Goal: Task Accomplishment & Management: Manage account settings

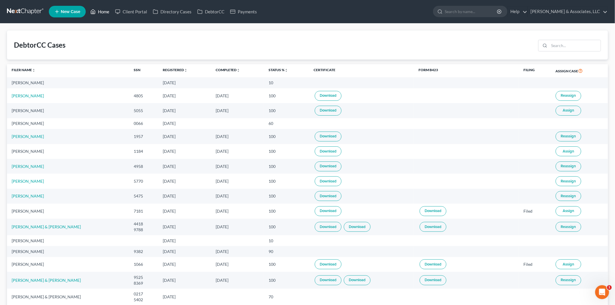
click at [104, 13] on link "Home" at bounding box center [99, 11] width 25 height 10
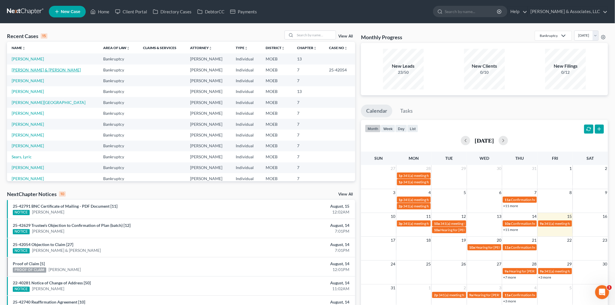
click at [51, 69] on link "[PERSON_NAME] & [PERSON_NAME]" at bounding box center [46, 69] width 69 height 5
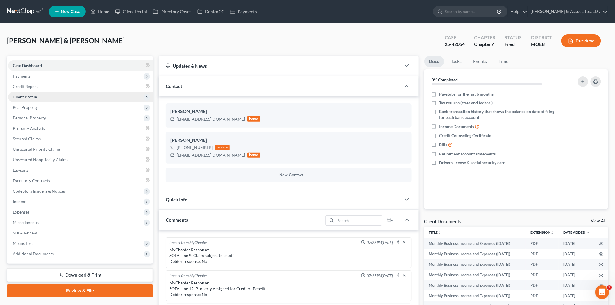
scroll to position [210, 0]
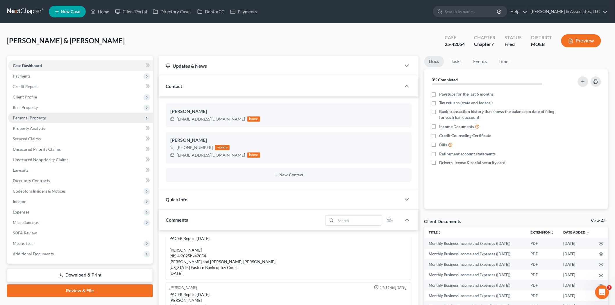
click at [33, 115] on span "Personal Property" at bounding box center [29, 117] width 33 height 5
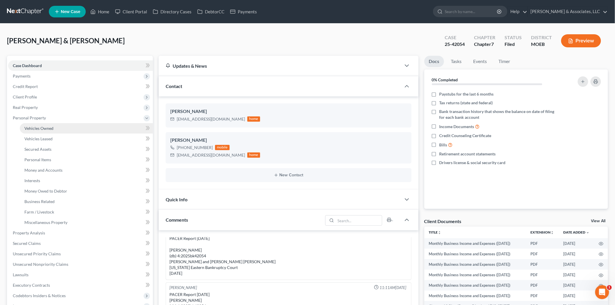
click at [47, 126] on span "Vehicles Owned" at bounding box center [38, 128] width 29 height 5
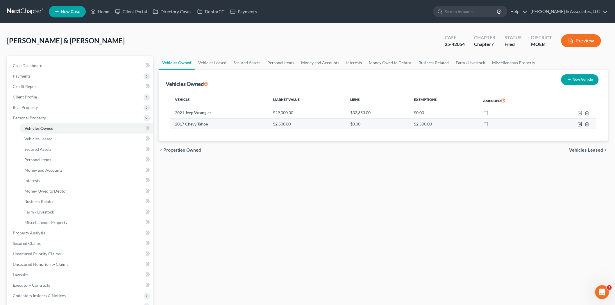
click at [581, 126] on icon "button" at bounding box center [580, 124] width 5 height 5
select select "0"
select select "9"
select select "1"
select select "0"
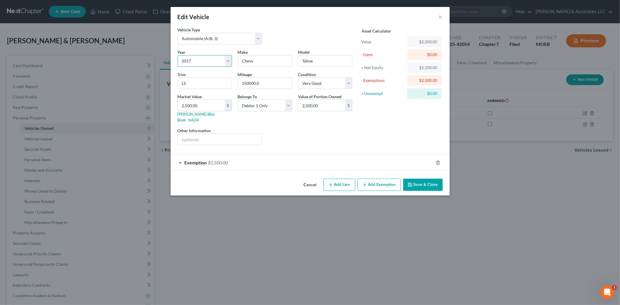
click at [187, 60] on select "Select 2026 2025 2024 2023 2022 2021 2020 2019 2018 2017 2016 2015 2014 2013 20…" at bounding box center [205, 61] width 54 height 12
select select "19"
click at [178, 55] on select "Select 2026 2025 2024 2023 2022 2021 2020 2019 2018 2017 2016 2015 2014 2013 20…" at bounding box center [205, 61] width 54 height 12
click at [422, 179] on button "Save & Close" at bounding box center [423, 185] width 40 height 12
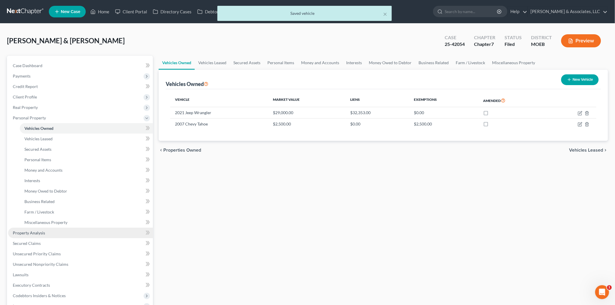
click at [35, 232] on span "Property Analysis" at bounding box center [29, 232] width 32 height 5
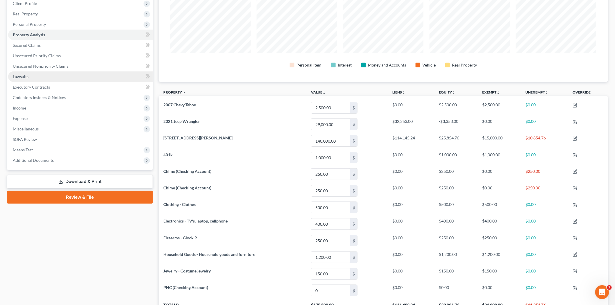
scroll to position [97, 0]
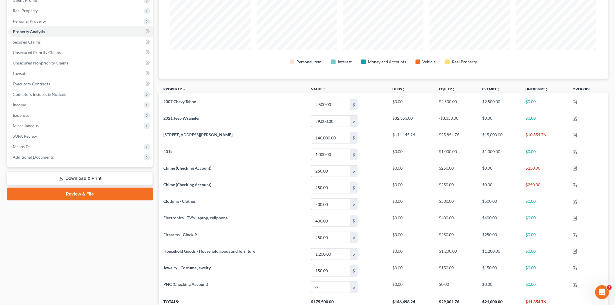
click at [91, 179] on link "Download & Print" at bounding box center [80, 179] width 146 height 14
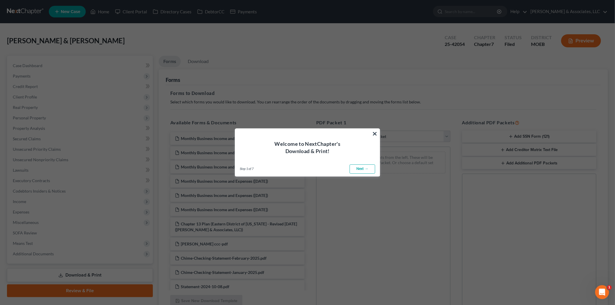
click at [363, 167] on link "Next →" at bounding box center [363, 168] width 26 height 9
select select "0"
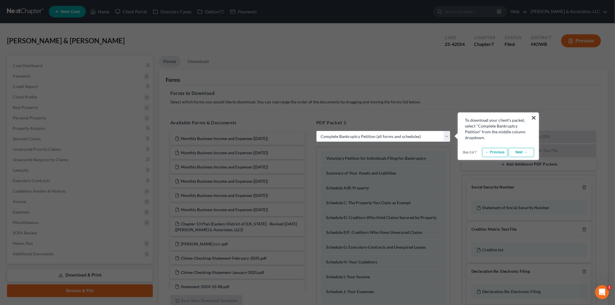
click at [532, 117] on button "×" at bounding box center [534, 117] width 6 height 9
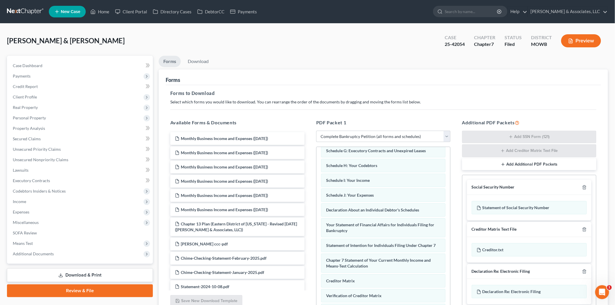
scroll to position [97, 0]
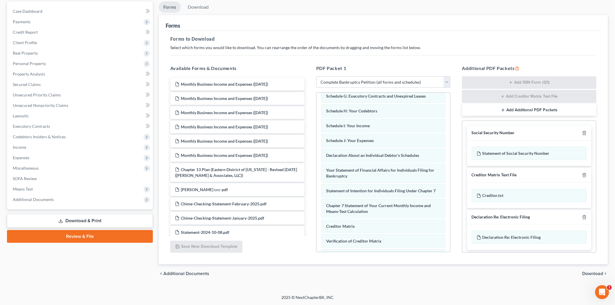
click at [599, 275] on span "Download" at bounding box center [592, 273] width 21 height 5
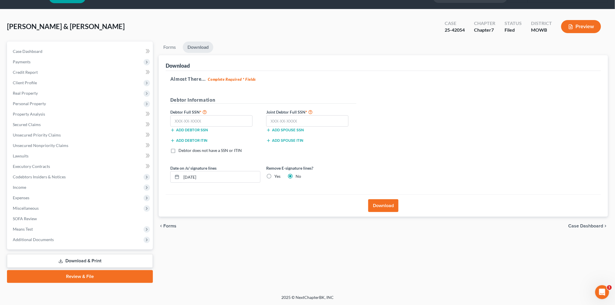
scroll to position [13, 0]
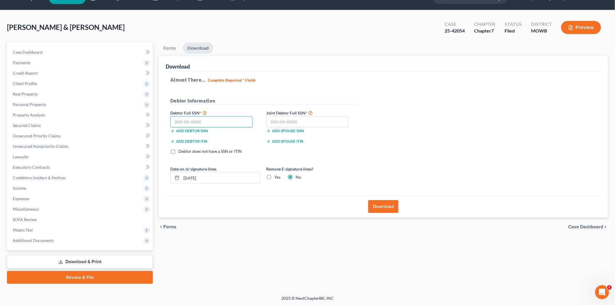
click at [216, 123] on input "text" at bounding box center [211, 122] width 82 height 12
click at [214, 121] on input "text" at bounding box center [211, 122] width 82 height 12
type input "496-80-2101"
click at [312, 127] on input "text" at bounding box center [307, 122] width 82 height 12
type input "486-96-2773"
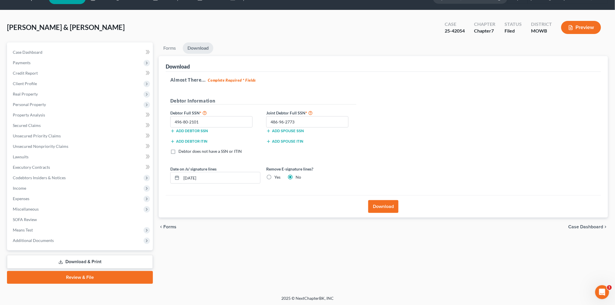
click at [380, 212] on button "Download" at bounding box center [383, 206] width 30 height 13
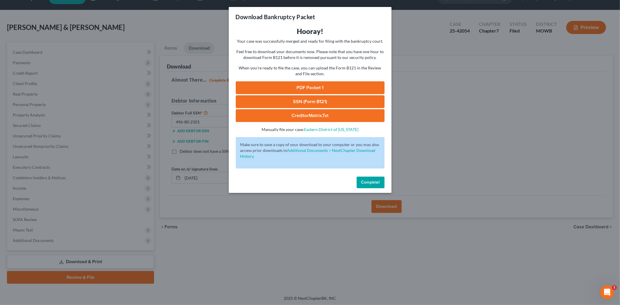
click at [298, 89] on link "PDF Packet 1" at bounding box center [310, 87] width 149 height 13
click at [372, 182] on span "Complete!" at bounding box center [370, 182] width 19 height 5
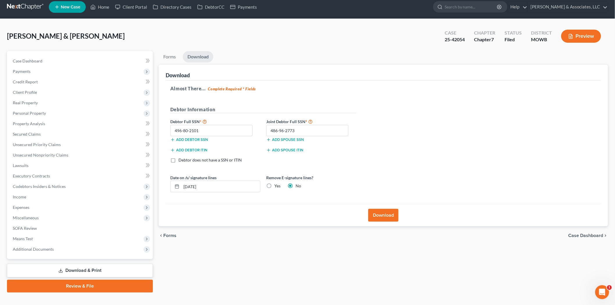
scroll to position [0, 0]
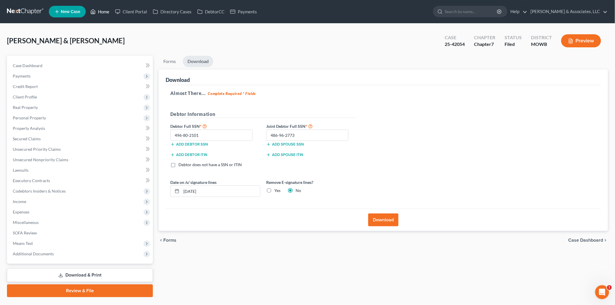
click at [95, 10] on icon at bounding box center [92, 11] width 5 height 7
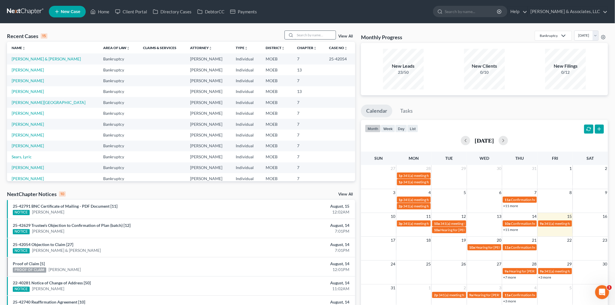
click at [312, 33] on input "search" at bounding box center [315, 35] width 41 height 8
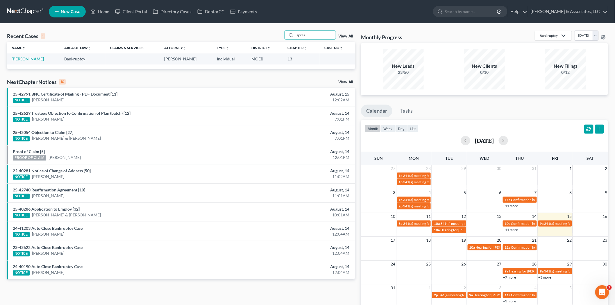
type input "spres"
click at [40, 60] on link "[PERSON_NAME]" at bounding box center [28, 58] width 32 height 5
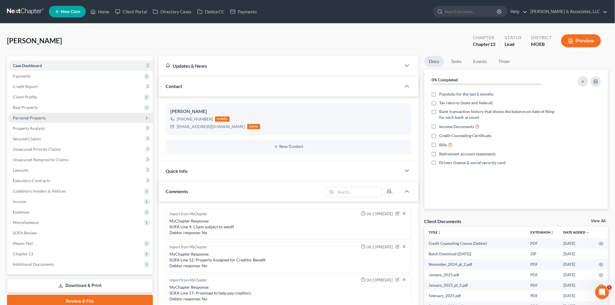
scroll to position [577, 0]
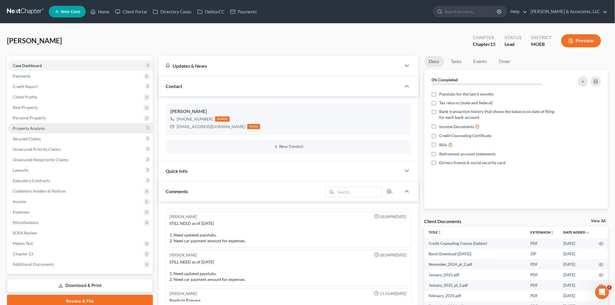
click at [49, 123] on link "Property Analysis" at bounding box center [80, 128] width 145 height 10
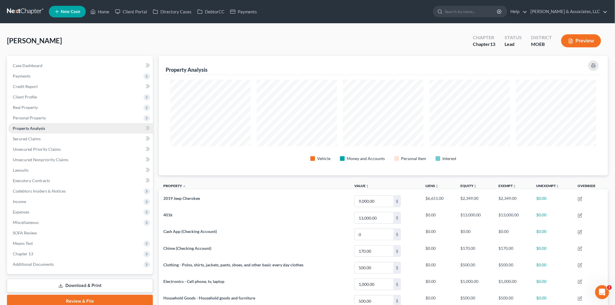
scroll to position [120, 449]
click at [21, 98] on span "Client Profile" at bounding box center [25, 96] width 24 height 5
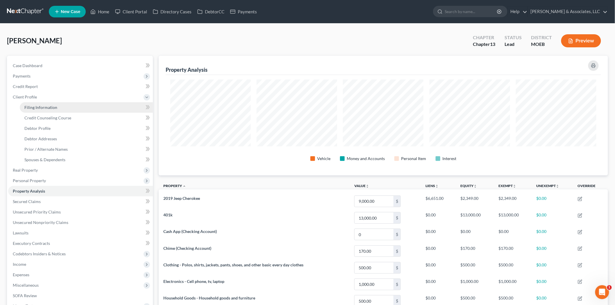
click at [30, 105] on span "Filing Information" at bounding box center [40, 107] width 33 height 5
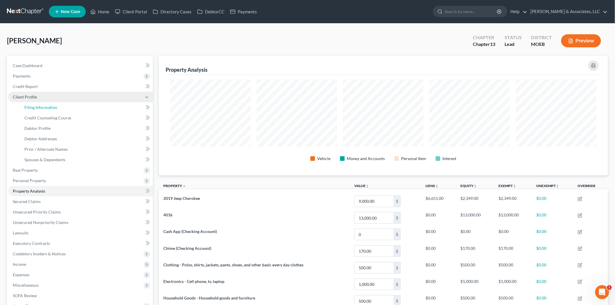
select select "1"
select select "0"
select select "3"
select select "45"
select select "0"
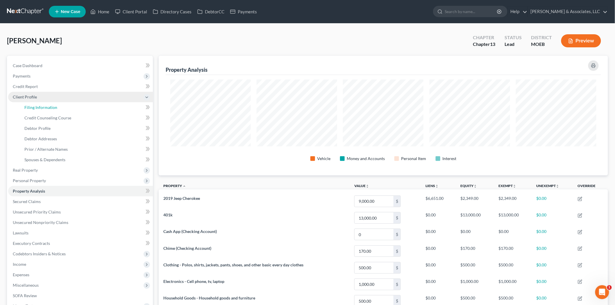
select select "26"
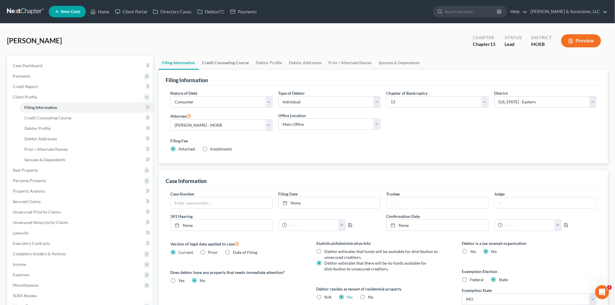
click at [219, 60] on link "Credit Counseling Course" at bounding box center [225, 63] width 54 height 14
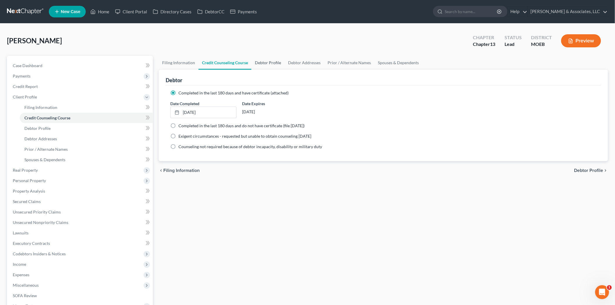
click at [262, 63] on link "Debtor Profile" at bounding box center [267, 63] width 33 height 14
select select "0"
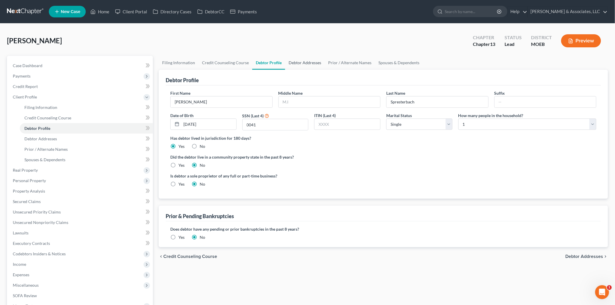
click at [300, 64] on link "Debtor Addresses" at bounding box center [305, 63] width 40 height 14
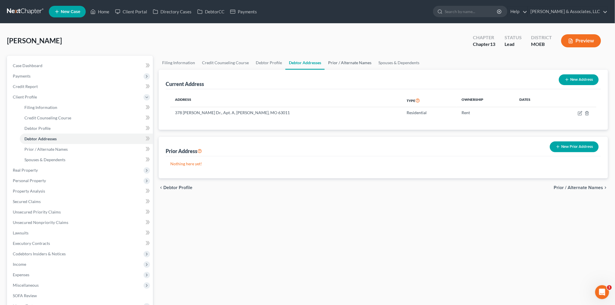
click at [341, 64] on link "Prior / Alternate Names" at bounding box center [350, 63] width 50 height 14
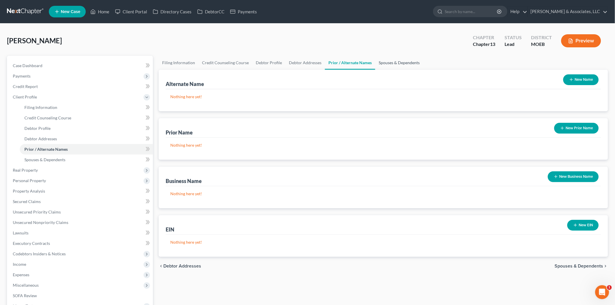
click at [389, 62] on link "Spouses & Dependents" at bounding box center [399, 63] width 48 height 14
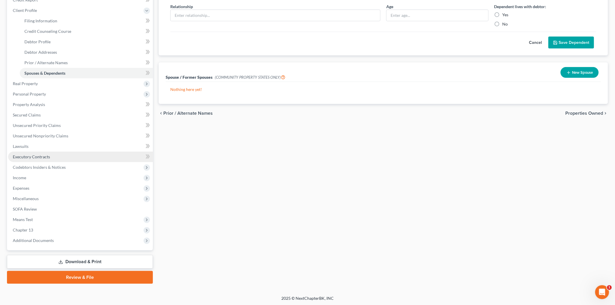
click at [37, 154] on span "Executory Contracts" at bounding box center [31, 156] width 37 height 5
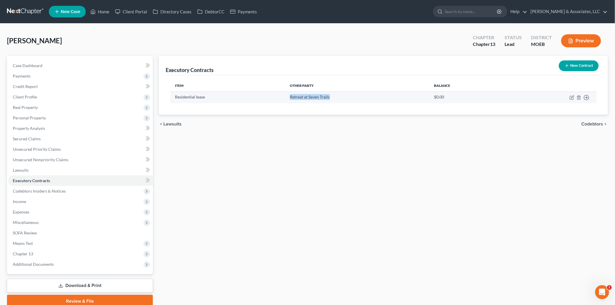
drag, startPoint x: 345, startPoint y: 100, endPoint x: 289, endPoint y: 98, distance: 56.4
click at [289, 98] on td "Retreat at Seven Trails" at bounding box center [357, 97] width 144 height 11
copy td "Retreat at Seven Trails"
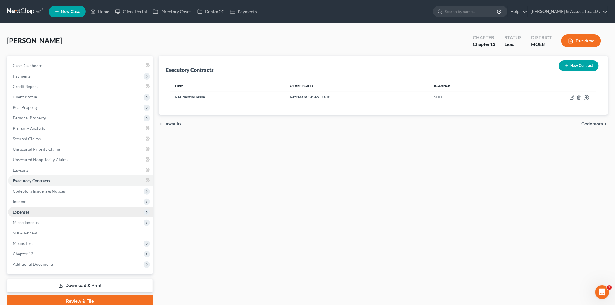
click at [31, 213] on span "Expenses" at bounding box center [80, 212] width 145 height 10
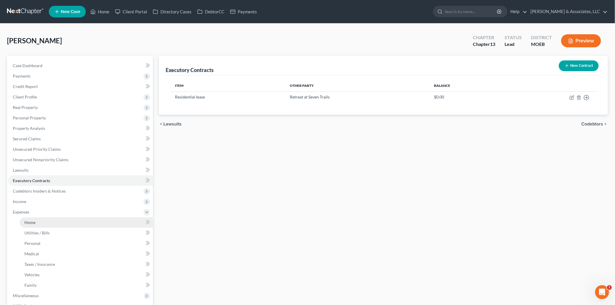
click at [35, 220] on span "Home" at bounding box center [29, 222] width 11 height 5
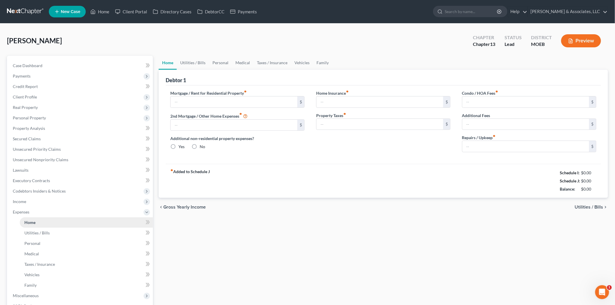
type input "550.00"
type input "0.00"
radio input "true"
type input "0.00"
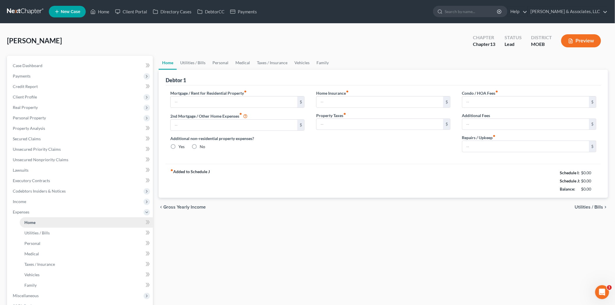
type input "0.00"
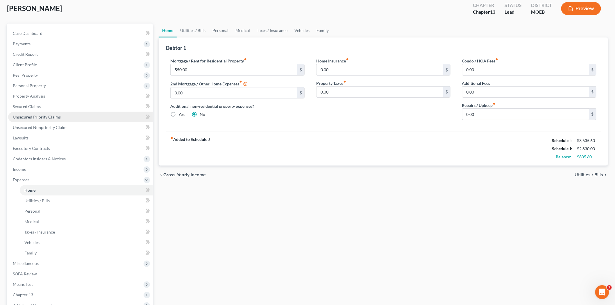
click at [36, 114] on span "Unsecured Priority Claims" at bounding box center [37, 116] width 48 height 5
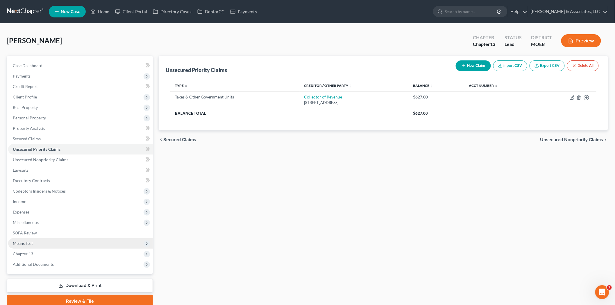
click at [31, 241] on span "Means Test" at bounding box center [23, 243] width 20 height 5
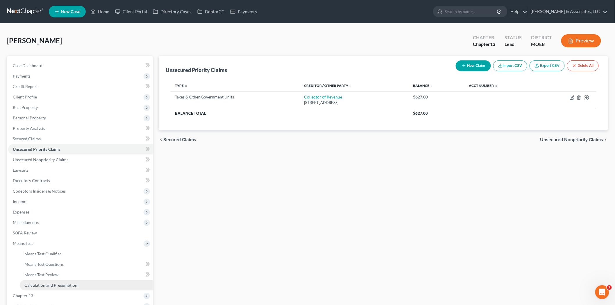
click at [47, 283] on span "Calculation and Presumption" at bounding box center [50, 285] width 53 height 5
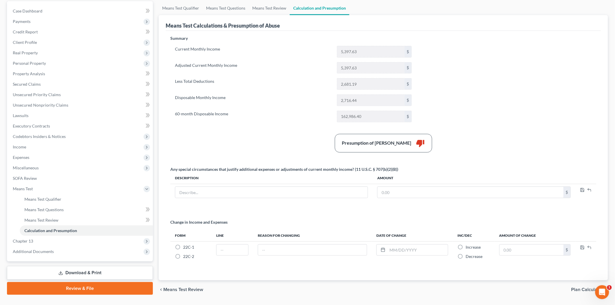
scroll to position [65, 0]
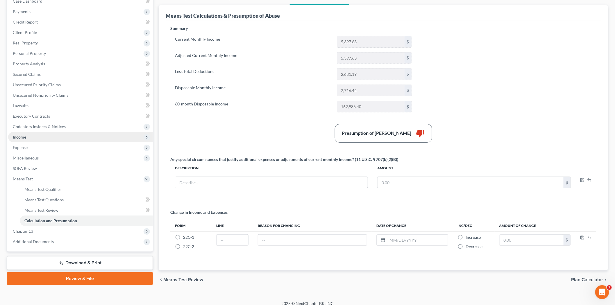
click at [28, 135] on span "Income" at bounding box center [80, 137] width 145 height 10
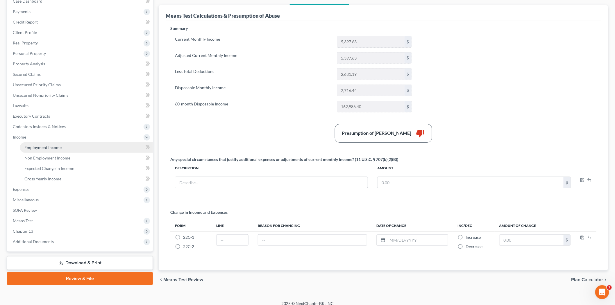
click at [40, 145] on span "Employment Income" at bounding box center [42, 147] width 37 height 5
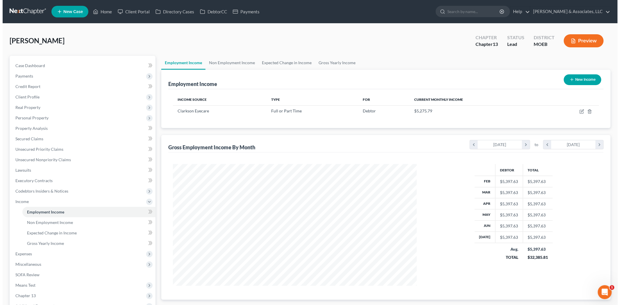
scroll to position [121, 255]
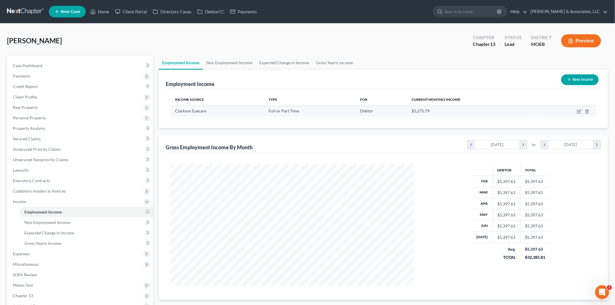
click at [576, 111] on td at bounding box center [569, 110] width 56 height 11
click at [579, 111] on icon "button" at bounding box center [579, 111] width 5 height 5
select select "0"
select select "26"
select select "2"
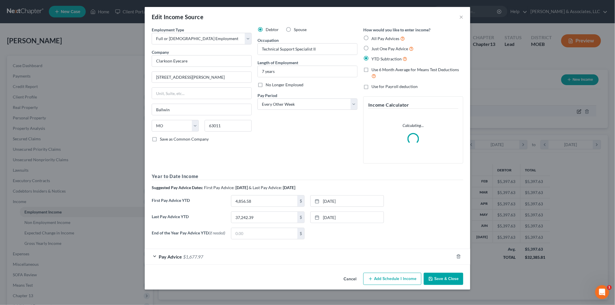
scroll to position [123, 257]
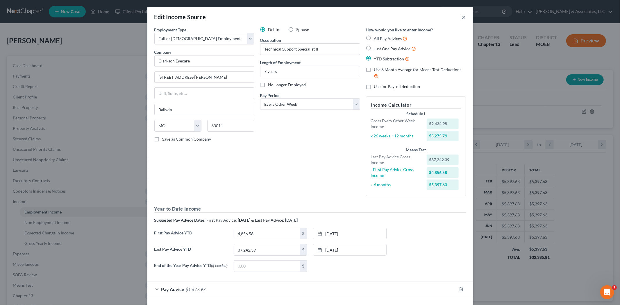
click at [462, 17] on button "×" at bounding box center [464, 16] width 4 height 7
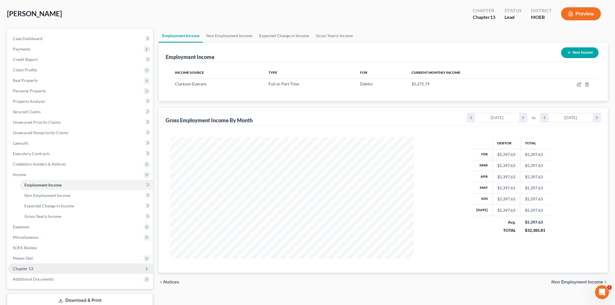
scroll to position [65, 0]
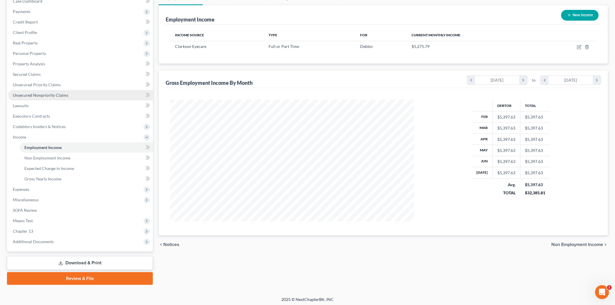
click at [28, 94] on span "Unsecured Nonpriority Claims" at bounding box center [41, 95] width 56 height 5
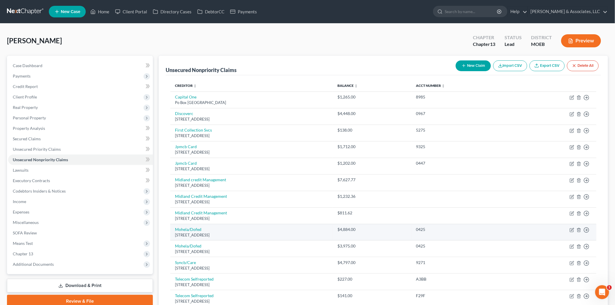
scroll to position [65, 0]
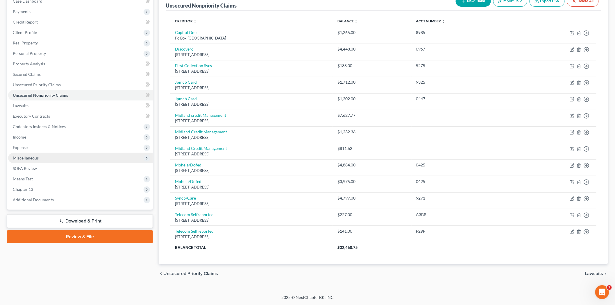
click at [41, 160] on span "Miscellaneous" at bounding box center [80, 158] width 145 height 10
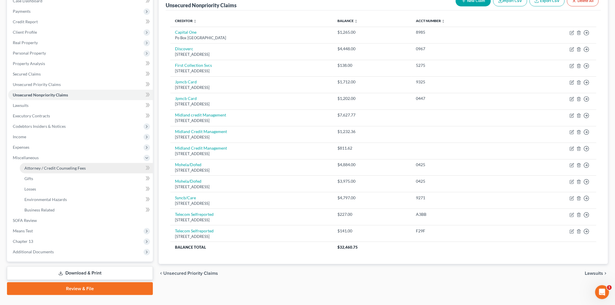
click at [46, 166] on span "Attorney / Credit Counseling Fees" at bounding box center [54, 168] width 61 height 5
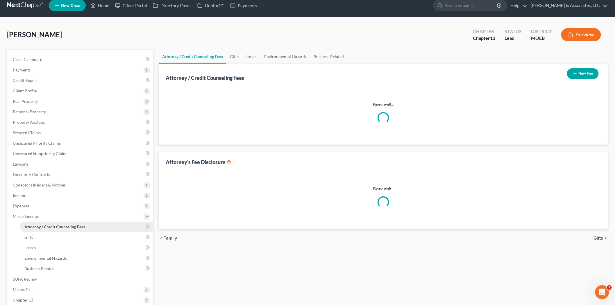
select select "0"
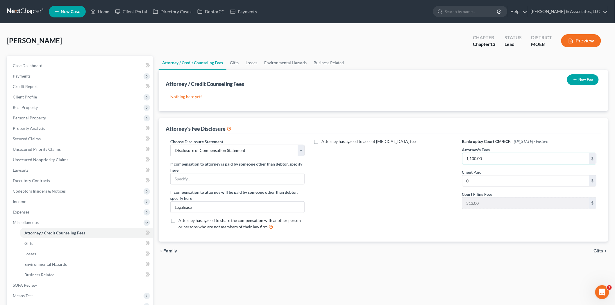
click at [407, 161] on div "Attorney has agreed to accept [MEDICAL_DATA] fees" at bounding box center [383, 187] width 146 height 96
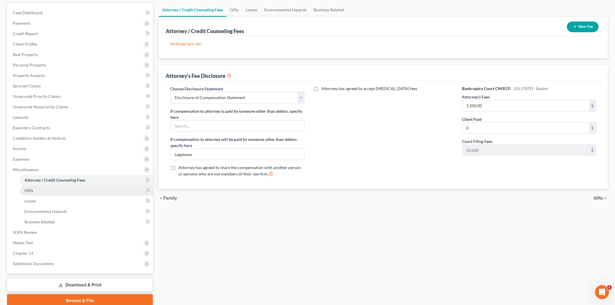
scroll to position [76, 0]
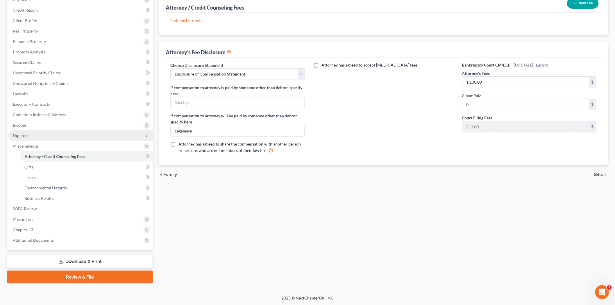
click at [31, 133] on span "Expenses" at bounding box center [80, 135] width 145 height 10
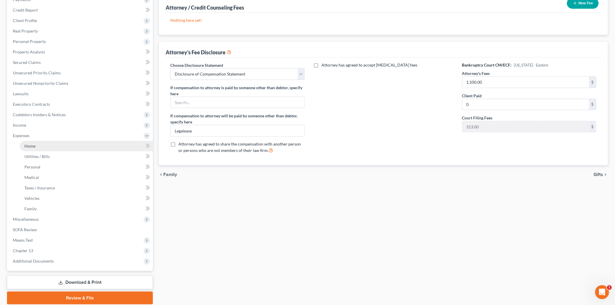
click at [34, 144] on span "Home" at bounding box center [29, 146] width 11 height 5
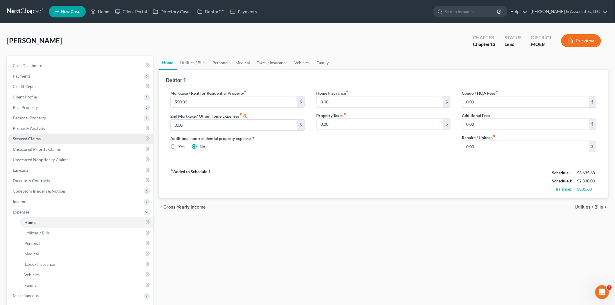
click at [27, 140] on span "Secured Claims" at bounding box center [27, 138] width 28 height 5
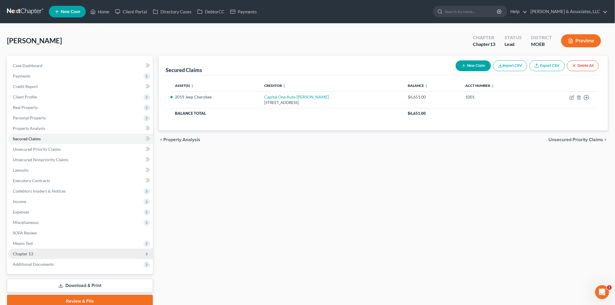
click at [47, 256] on span "Chapter 13" at bounding box center [80, 254] width 145 height 10
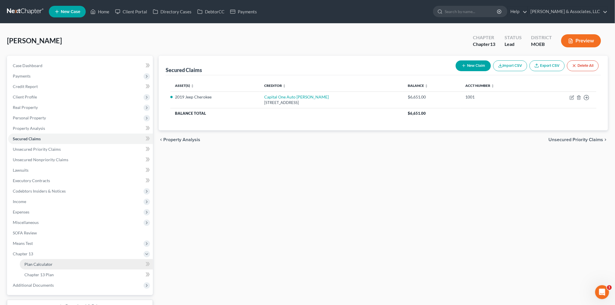
click at [50, 264] on span "Plan Calculator" at bounding box center [38, 264] width 28 height 5
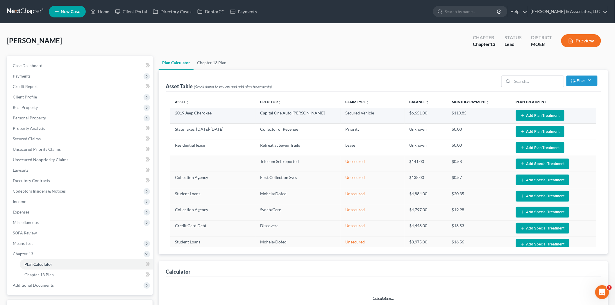
select select "59"
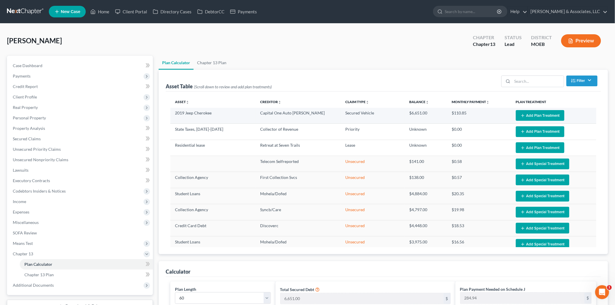
click at [531, 115] on button "Add Plan Treatment" at bounding box center [540, 115] width 49 height 11
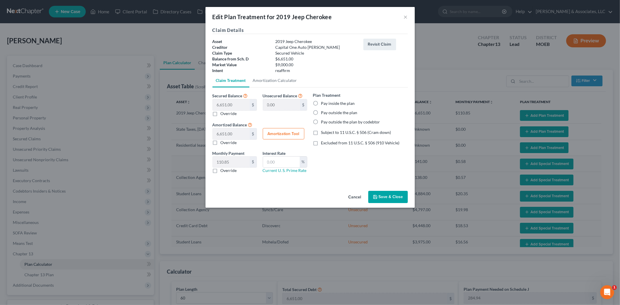
click at [321, 105] on label "Pay inside the plan" at bounding box center [338, 104] width 34 height 6
click at [323, 104] on input "Pay inside the plan" at bounding box center [325, 103] width 4 height 4
radio input "true"
click at [274, 79] on link "Amortization Calculator" at bounding box center [274, 81] width 51 height 14
type input "6,651.00"
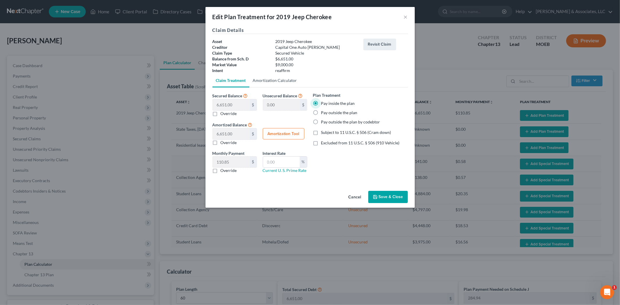
type input "60"
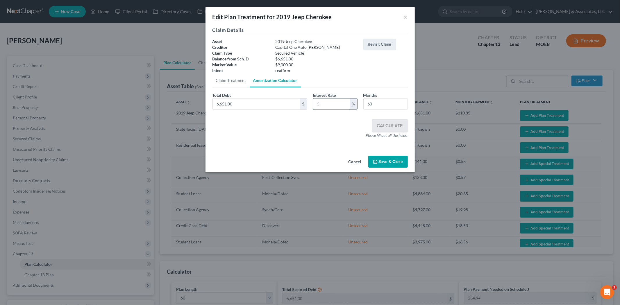
click at [327, 105] on input "text" at bounding box center [331, 104] width 37 height 11
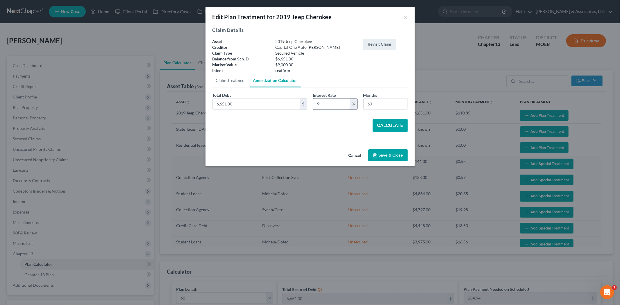
type input "9"
click at [381, 121] on button "Calculate" at bounding box center [390, 125] width 35 height 13
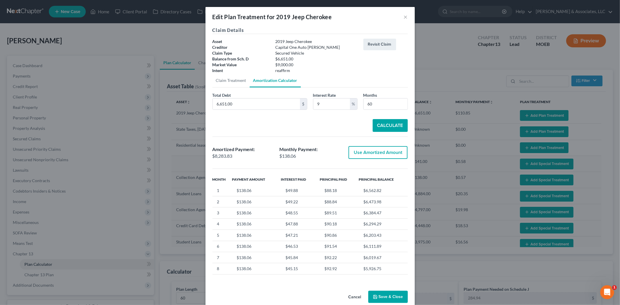
click at [382, 153] on button "Use Amortized Amount" at bounding box center [377, 152] width 59 height 13
type input "8,283.82"
checkbox input "true"
type input "138.06"
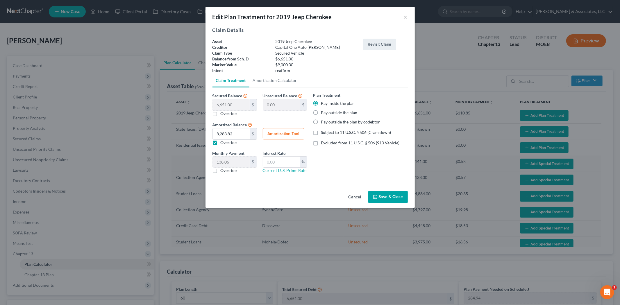
click at [388, 192] on button "Save & Close" at bounding box center [388, 197] width 40 height 12
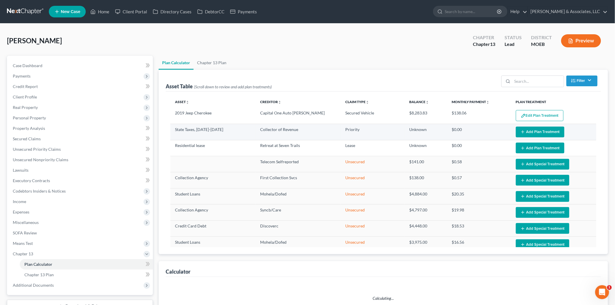
select select "59"
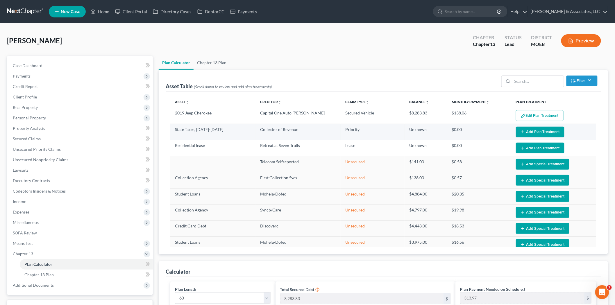
click at [520, 131] on icon "button" at bounding box center [522, 132] width 5 height 5
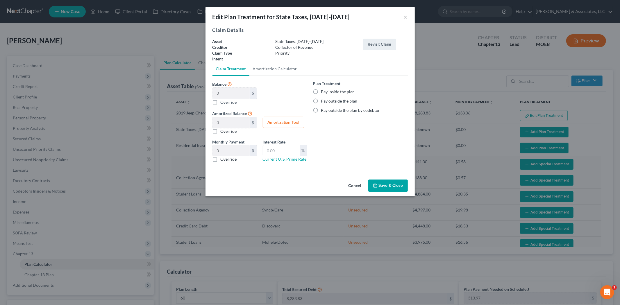
click at [321, 93] on label "Pay inside the plan" at bounding box center [338, 92] width 34 height 6
click at [323, 93] on input "Pay inside the plan" at bounding box center [325, 91] width 4 height 4
radio input "true"
click at [384, 183] on button "Save & Close" at bounding box center [388, 186] width 40 height 12
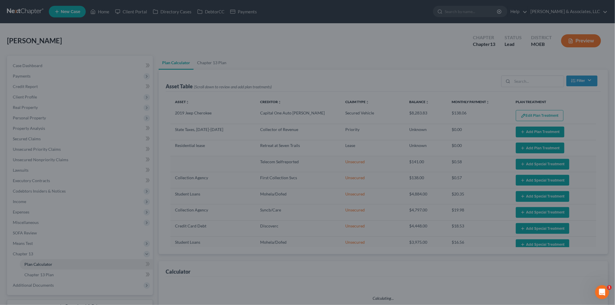
select select "59"
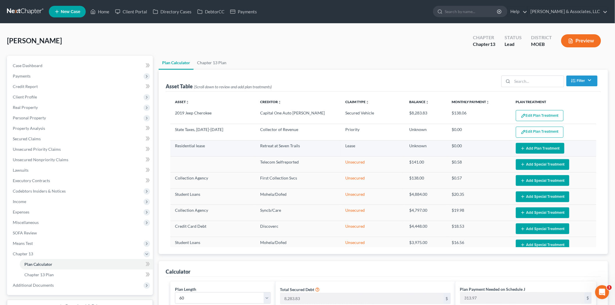
click at [521, 146] on button "Add Plan Treatment" at bounding box center [540, 148] width 49 height 11
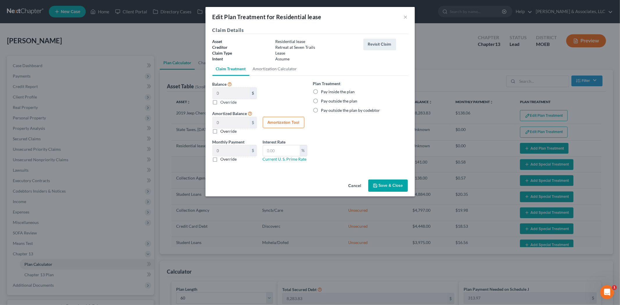
click at [221, 162] on label "Override" at bounding box center [229, 159] width 16 height 6
click at [223, 160] on input "Override" at bounding box center [225, 158] width 4 height 4
checkbox input "true"
click at [222, 151] on input "text" at bounding box center [231, 150] width 37 height 11
type input "550.00"
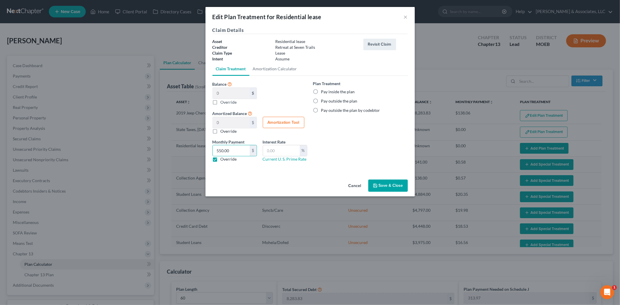
click at [321, 98] on label "Pay outside the plan" at bounding box center [339, 101] width 36 height 6
click at [323, 98] on input "Pay outside the plan" at bounding box center [325, 100] width 4 height 4
radio input "true"
click at [380, 180] on button "Save & Close" at bounding box center [388, 186] width 40 height 12
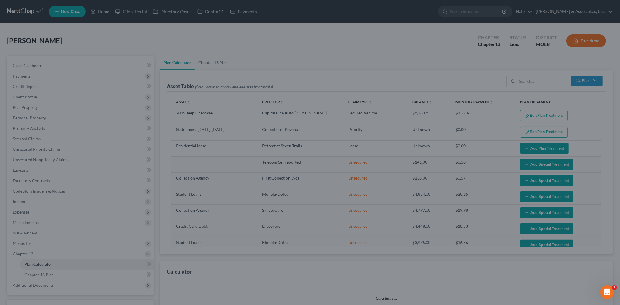
select select "59"
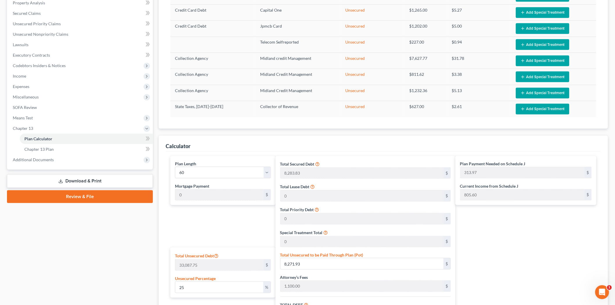
scroll to position [129, 0]
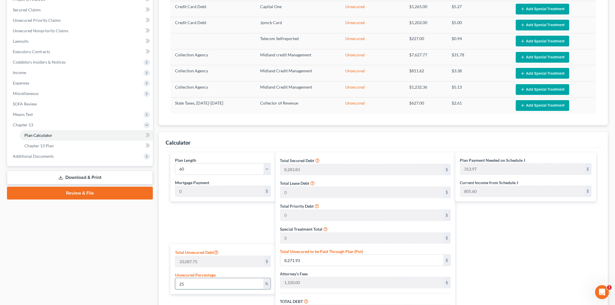
drag, startPoint x: 220, startPoint y: 286, endPoint x: 190, endPoint y: 278, distance: 31.1
click at [195, 285] on input "25" at bounding box center [219, 283] width 88 height 11
drag, startPoint x: 185, startPoint y: 285, endPoint x: 121, endPoint y: 262, distance: 67.4
click at [161, 283] on div "Calculator Plan Length 1 2 3 4 5 6 7 8 9 10 11 12 13 14 15 16 17 18 19 20 21 22…" at bounding box center [383, 263] width 449 height 263
type input "1"
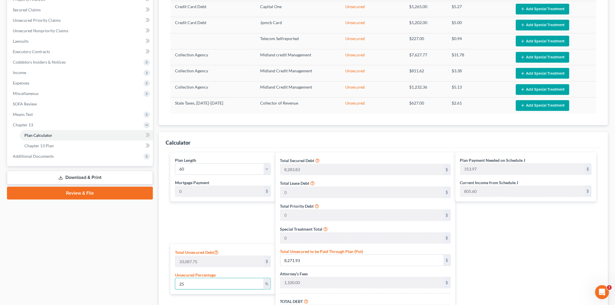
type input "330.87"
type input "9,714.70"
type input "650.88"
type input "10,365.59"
type input "172.75"
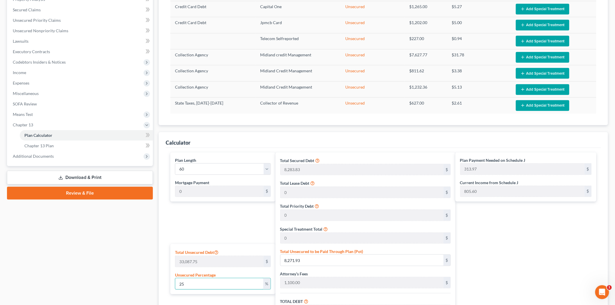
type input "172.75"
type input "10"
type input "3,308.77"
type input "12,692.60"
type input "850.40"
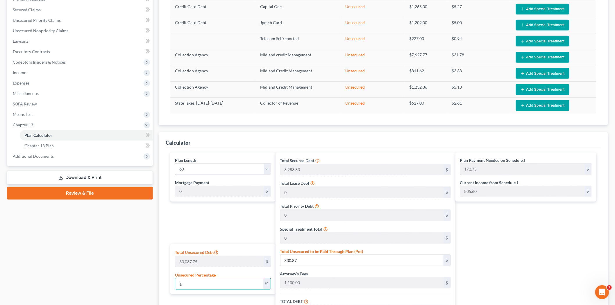
type input "13,543.00"
type input "225.71"
type input "100"
type input "33,087.75"
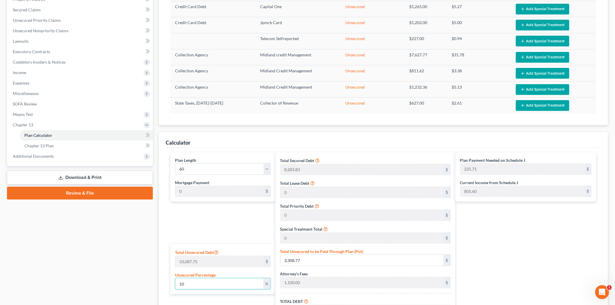
type input "42,471.58"
type input "2,845.59"
type input "45,317.17"
type input "755.28"
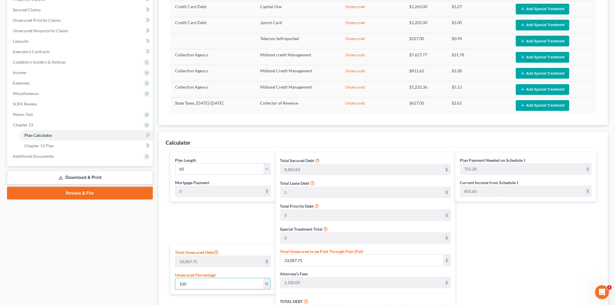
type input "100"
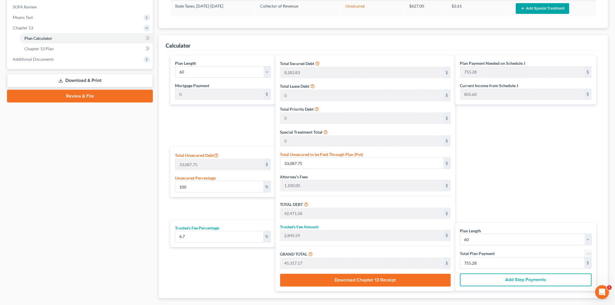
scroll to position [132, 0]
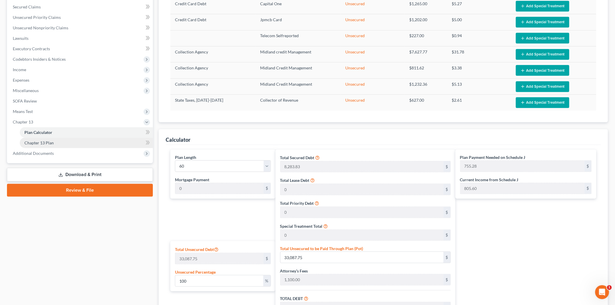
click at [39, 143] on span "Chapter 13 Plan" at bounding box center [38, 142] width 29 height 5
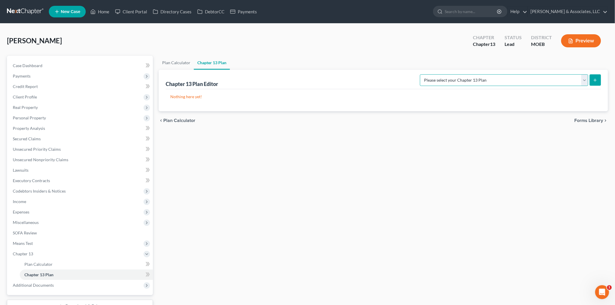
click at [502, 80] on select "Please select your Chapter 13 Plan Eastern District of [US_STATE] Eastern Distr…" at bounding box center [504, 80] width 168 height 12
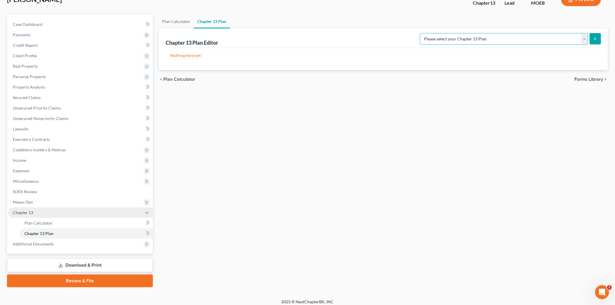
scroll to position [45, 0]
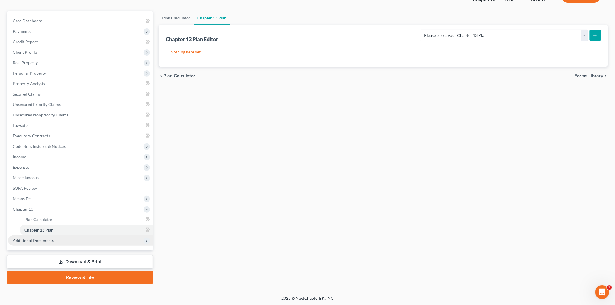
drag, startPoint x: 80, startPoint y: 258, endPoint x: 123, endPoint y: 243, distance: 46.0
click at [80, 258] on link "Download & Print" at bounding box center [80, 262] width 146 height 14
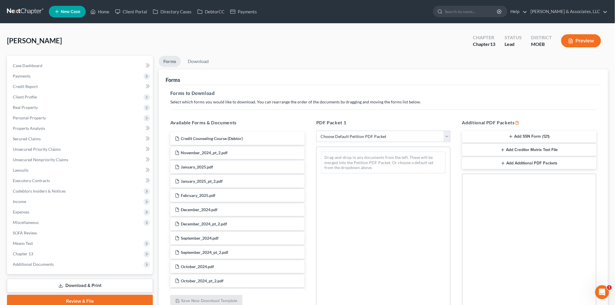
click at [508, 153] on button "Add Creditor Matrix Text File" at bounding box center [529, 150] width 134 height 12
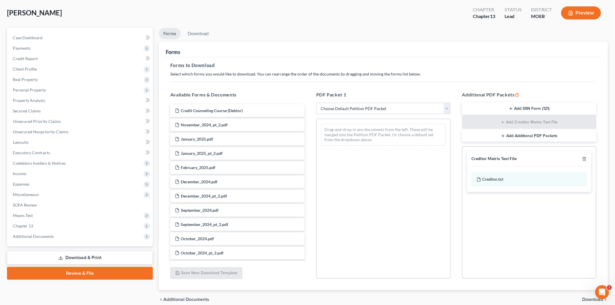
scroll to position [54, 0]
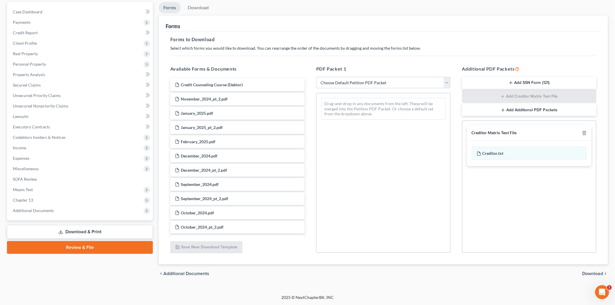
drag, startPoint x: 604, startPoint y: 285, endPoint x: 1195, endPoint y: 563, distance: 652.6
click at [604, 285] on div "Open Intercom Messenger" at bounding box center [601, 291] width 19 height 19
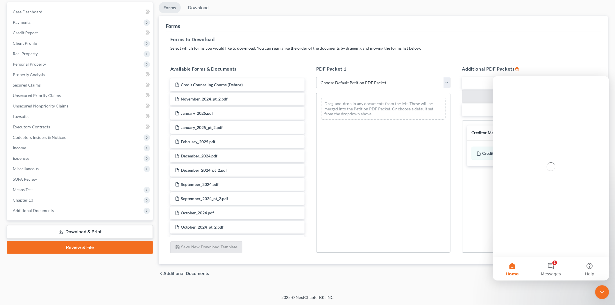
scroll to position [0, 0]
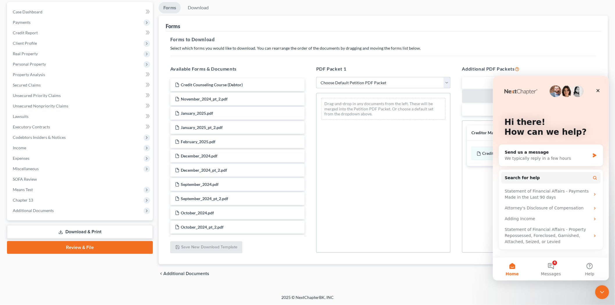
click at [597, 286] on div "Close Intercom Messenger" at bounding box center [602, 292] width 14 height 14
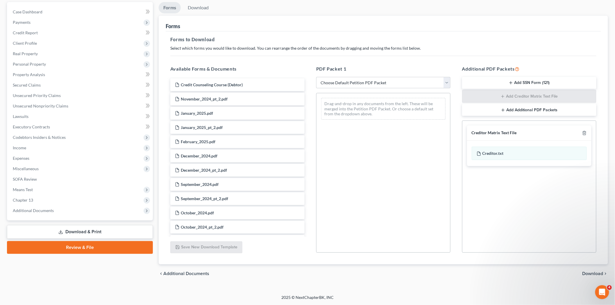
click at [593, 271] on span "Download" at bounding box center [592, 273] width 21 height 5
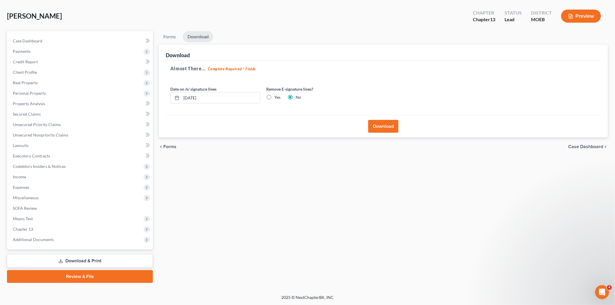
scroll to position [24, 0]
click at [384, 124] on button "Download" at bounding box center [383, 127] width 30 height 13
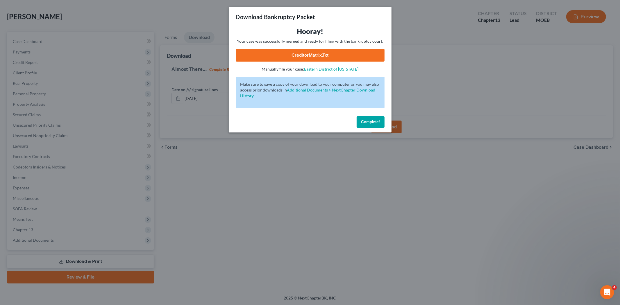
click at [291, 50] on div "Hooray! Your case was successfully merged and ready for filing with the bankrup…" at bounding box center [310, 49] width 149 height 45
click at [291, 50] on link "CreditorMatrix.txt" at bounding box center [310, 55] width 149 height 13
click at [367, 124] on span "Complete!" at bounding box center [370, 121] width 19 height 5
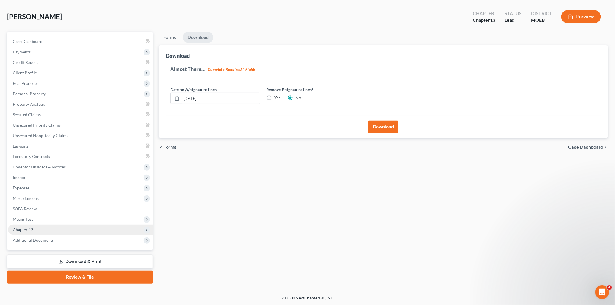
click at [54, 229] on span "Chapter 13" at bounding box center [80, 230] width 145 height 10
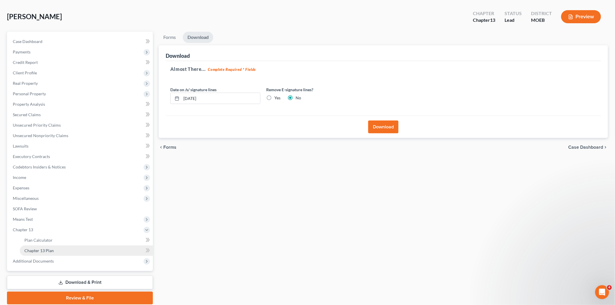
click at [56, 251] on link "Chapter 13 Plan" at bounding box center [86, 251] width 133 height 10
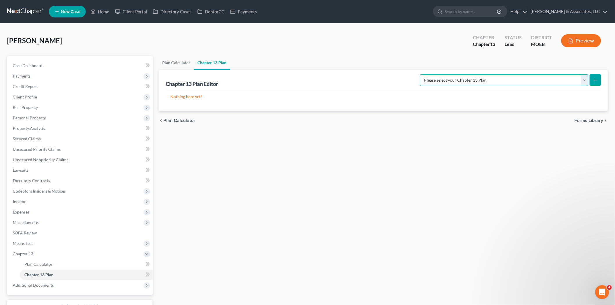
click at [482, 83] on select "Please select your Chapter 13 Plan Eastern District of [US_STATE] Eastern Distr…" at bounding box center [504, 80] width 168 height 12
select select "6"
click at [443, 74] on select "Please select your Chapter 13 Plan Eastern District of [US_STATE] Eastern Distr…" at bounding box center [504, 80] width 168 height 12
click at [596, 80] on icon "submit" at bounding box center [595, 80] width 5 height 5
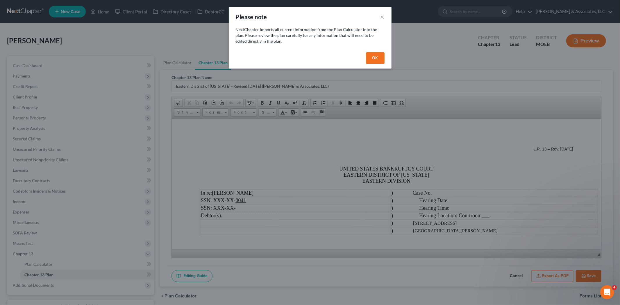
click at [373, 57] on button "OK" at bounding box center [375, 58] width 19 height 12
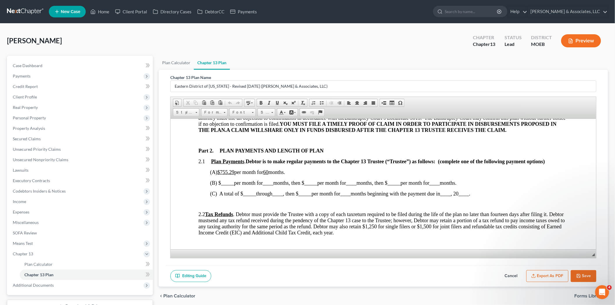
scroll to position [258, 0]
drag, startPoint x: 225, startPoint y: 170, endPoint x: 236, endPoint y: 169, distance: 11.3
click at [234, 169] on u "$755.29" at bounding box center [225, 172] width 17 height 6
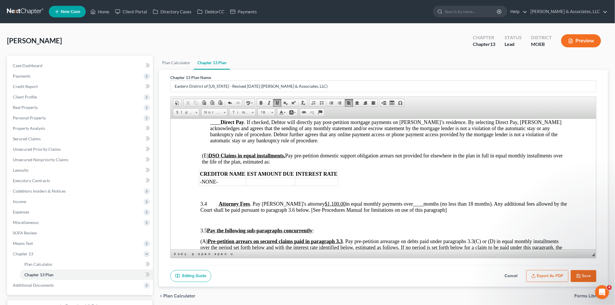
scroll to position [775, 0]
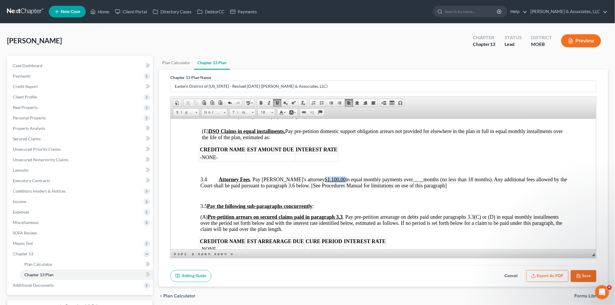
drag, startPoint x: 301, startPoint y: 178, endPoint x: 319, endPoint y: 178, distance: 18.0
click at [319, 178] on span "Attorney Fees . Pay Debtor's attorney $1,100.00 in equal monthly payments over …" at bounding box center [383, 182] width 367 height 12
click at [404, 180] on span "____" at bounding box center [409, 179] width 10 height 6
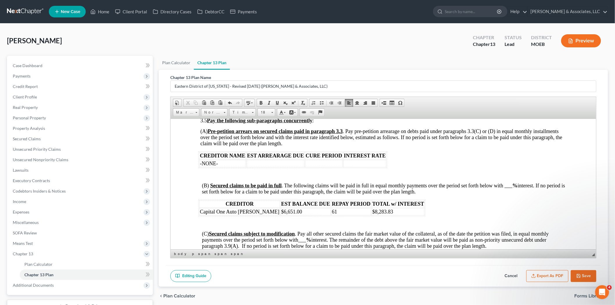
scroll to position [872, 0]
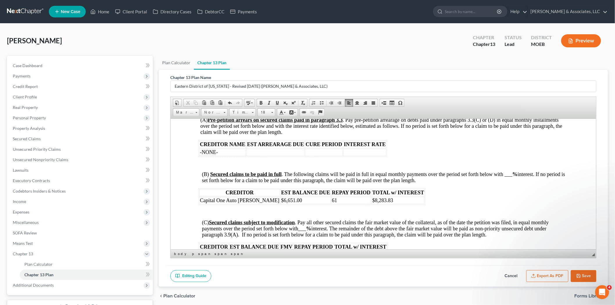
click at [506, 173] on span "(B) Secured claims to be paid in full . The following claims will be paid in fu…" at bounding box center [383, 177] width 363 height 12
click at [303, 228] on span "___" at bounding box center [302, 228] width 8 height 6
click at [331, 201] on td "61" at bounding box center [351, 200] width 40 height 7
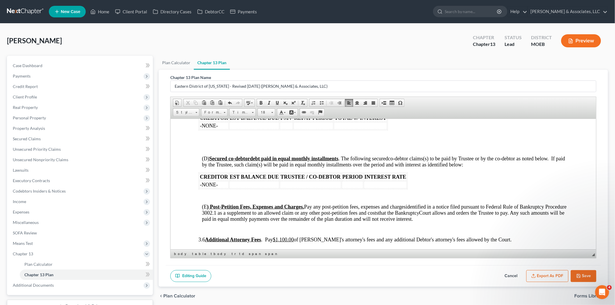
scroll to position [1033, 0]
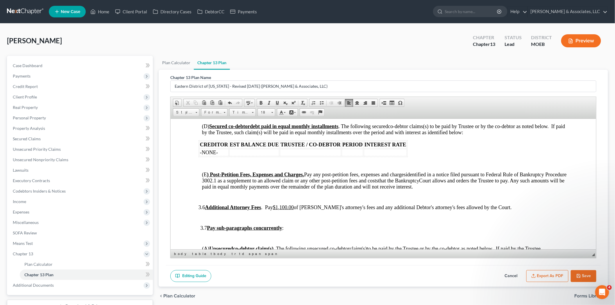
click at [321, 225] on p "3.7 Pay sub-paragraphs concurrently :" at bounding box center [384, 228] width 368 height 6
click at [293, 207] on u "$1,100.00" at bounding box center [283, 207] width 21 height 6
drag, startPoint x: 289, startPoint y: 207, endPoint x: 298, endPoint y: 208, distance: 9.3
click at [293, 208] on u "$1,100.00" at bounding box center [283, 207] width 21 height 6
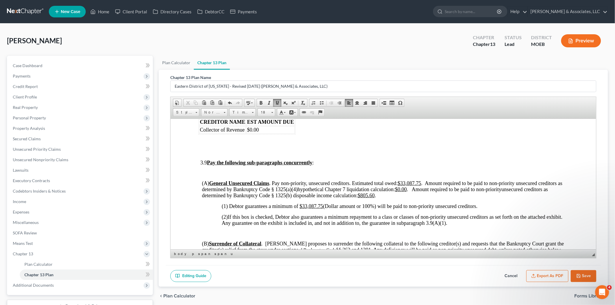
scroll to position [1291, 0]
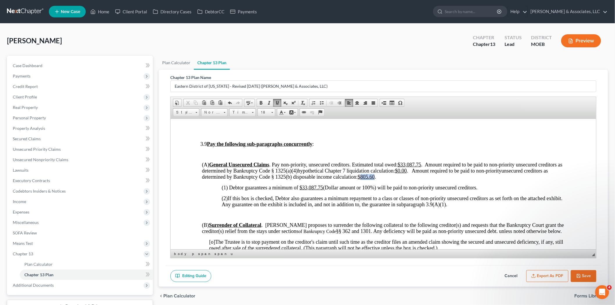
drag, startPoint x: 361, startPoint y: 177, endPoint x: 374, endPoint y: 177, distance: 13.1
click at [374, 177] on u "$805.60" at bounding box center [365, 177] width 17 height 6
drag, startPoint x: 301, startPoint y: 189, endPoint x: 323, endPoint y: 189, distance: 21.8
click at [323, 189] on span "(1) Debtor guarantees a minimum of $33,087.75 (Dollar amount or 100%) will be p…" at bounding box center [349, 188] width 256 height 6
click at [579, 274] on icon "button" at bounding box center [578, 275] width 3 height 3
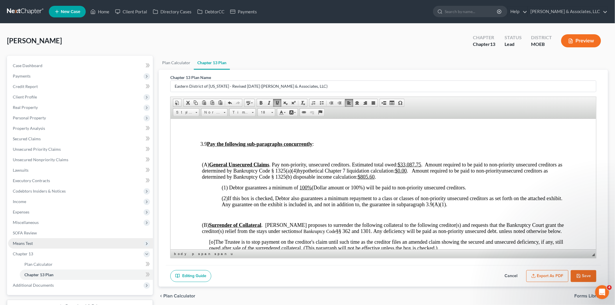
select select "6"
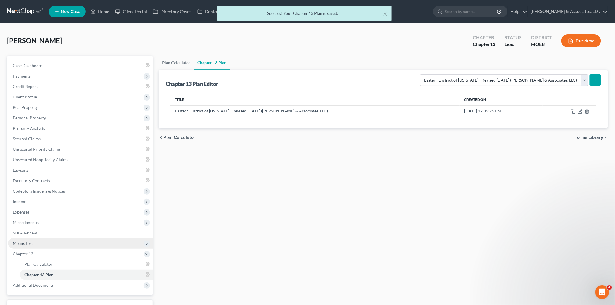
click at [28, 245] on span "Means Test" at bounding box center [23, 243] width 20 height 5
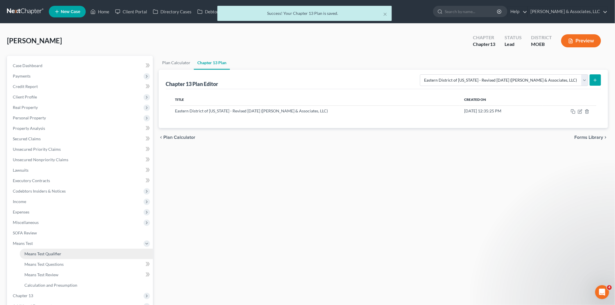
click at [35, 251] on span "Means Test Qualifier" at bounding box center [42, 253] width 37 height 5
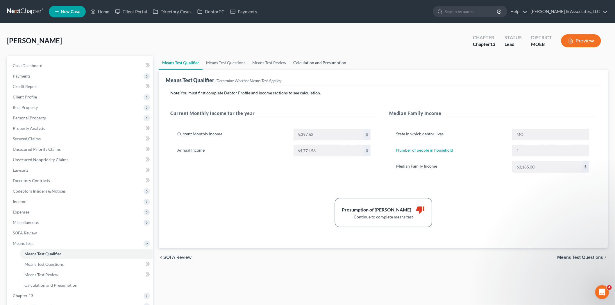
click at [314, 57] on link "Calculation and Presumption" at bounding box center [320, 63] width 60 height 14
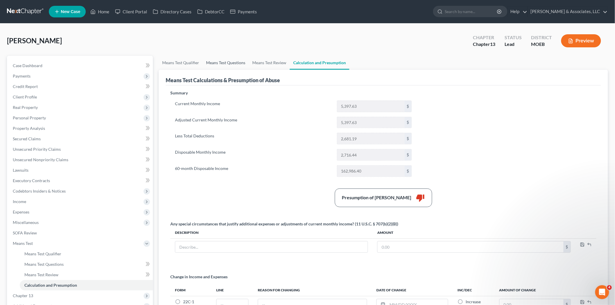
click at [210, 67] on link "Means Test Questions" at bounding box center [226, 63] width 46 height 14
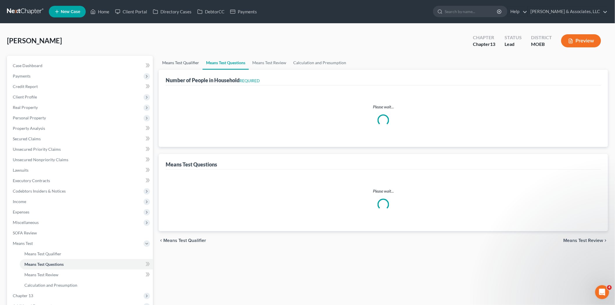
select select "1"
select select "60"
select select "1"
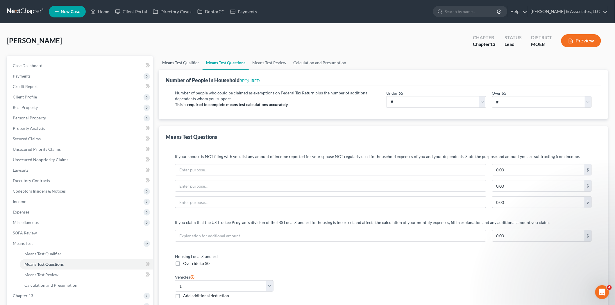
click at [180, 64] on link "Means Test Qualifier" at bounding box center [181, 63] width 44 height 14
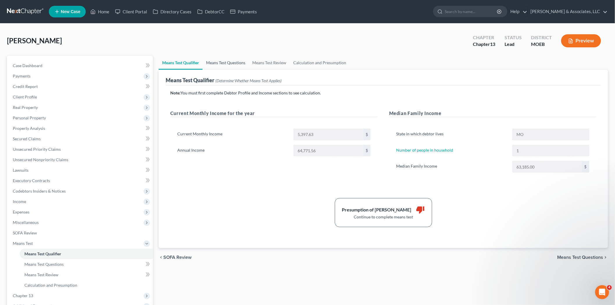
click at [210, 64] on link "Means Test Questions" at bounding box center [226, 63] width 46 height 14
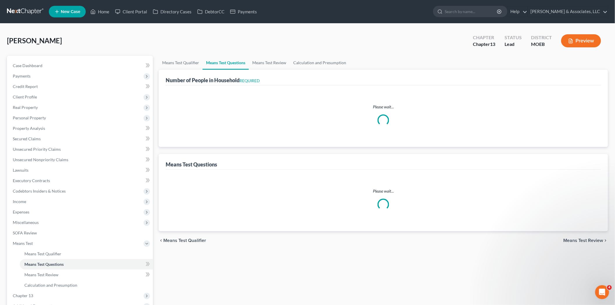
select select "1"
select select "60"
select select "1"
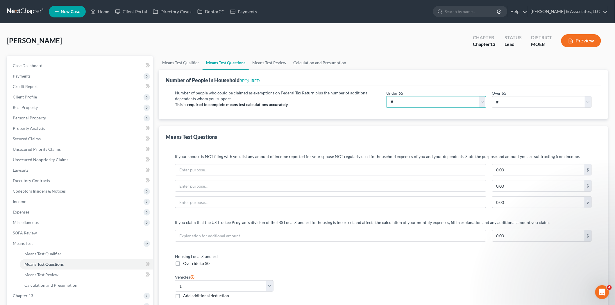
drag, startPoint x: 392, startPoint y: 99, endPoint x: 397, endPoint y: 103, distance: 6.4
click at [392, 99] on select "# 0 1 2 3 4 5 6 7 8 9 10" at bounding box center [436, 102] width 100 height 12
select select "1"
click at [386, 96] on select "# 0 1 2 3 4 5 6 7 8 9 10" at bounding box center [436, 102] width 100 height 12
click at [188, 63] on link "Means Test Qualifier" at bounding box center [181, 63] width 44 height 14
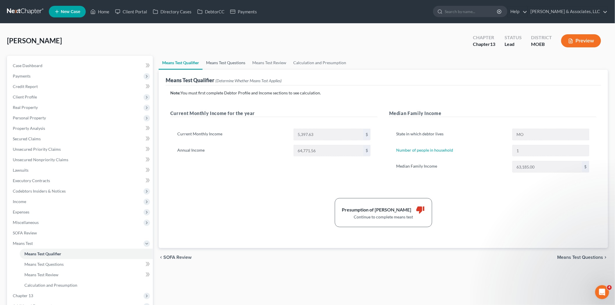
click at [244, 59] on link "Means Test Questions" at bounding box center [226, 63] width 46 height 14
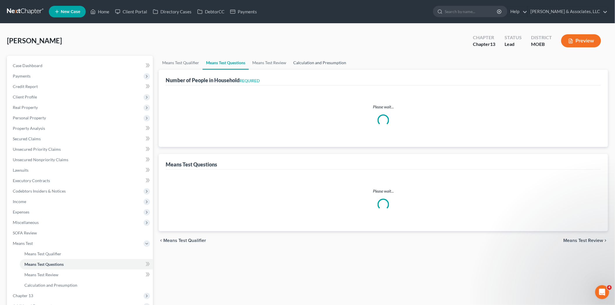
click at [308, 62] on link "Calculation and Presumption" at bounding box center [320, 63] width 60 height 14
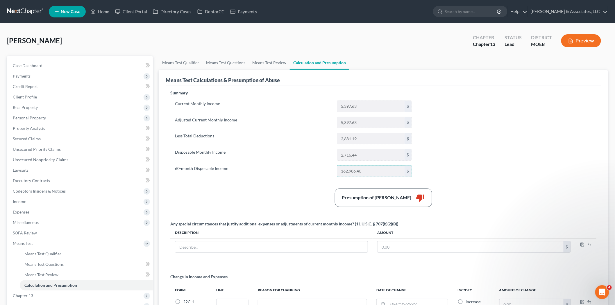
drag, startPoint x: 369, startPoint y: 170, endPoint x: 335, endPoint y: 173, distance: 34.4
click at [335, 173] on div "162,986.40 $" at bounding box center [374, 171] width 81 height 12
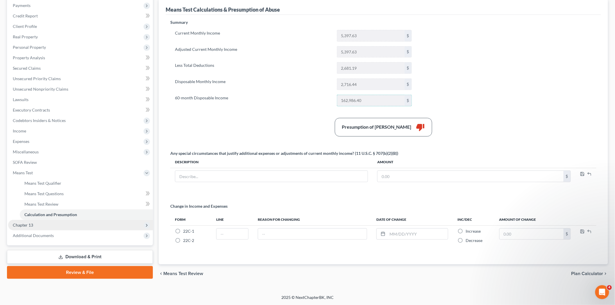
click at [31, 227] on span "Chapter 13" at bounding box center [80, 225] width 145 height 10
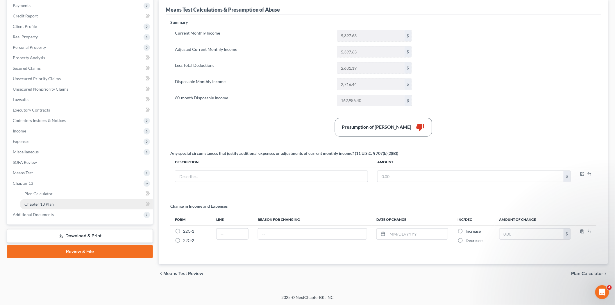
click at [36, 203] on span "Chapter 13 Plan" at bounding box center [38, 204] width 29 height 5
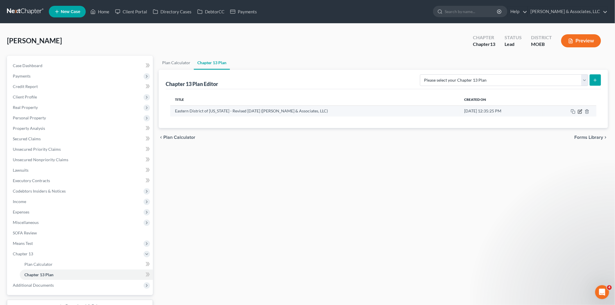
click at [579, 112] on icon "button" at bounding box center [580, 111] width 5 height 5
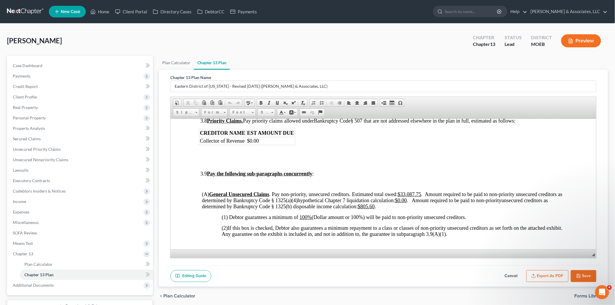
scroll to position [1259, 0]
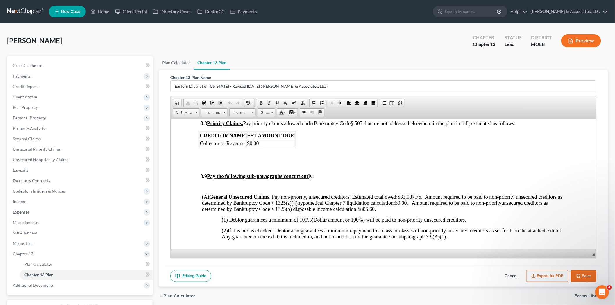
click at [359, 212] on u "$805.60" at bounding box center [365, 209] width 17 height 6
drag, startPoint x: 361, startPoint y: 210, endPoint x: 373, endPoint y: 209, distance: 12.0
click at [373, 209] on u "$805.60" at bounding box center [365, 209] width 17 height 6
click at [372, 207] on u "$162,486.0" at bounding box center [369, 209] width 24 height 6
drag, startPoint x: 386, startPoint y: 208, endPoint x: 407, endPoint y: 209, distance: 20.9
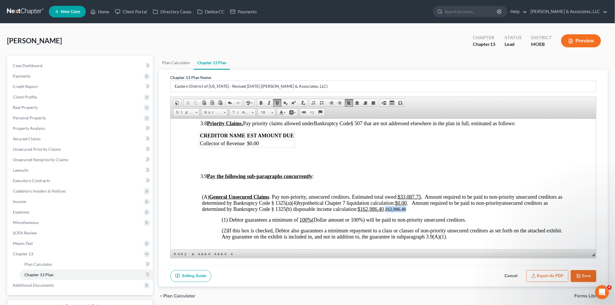
click at [407, 209] on p "(A) General Unsecured Claims . Pay non-priority, unsecured creditors. Estimated…" at bounding box center [385, 203] width 366 height 18
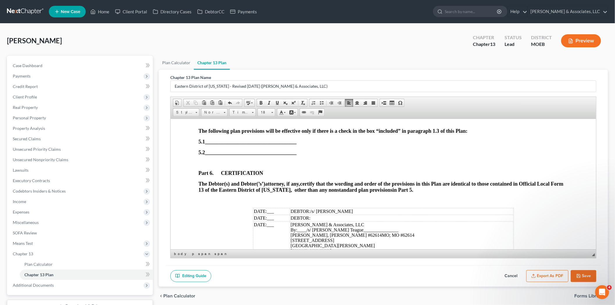
scroll to position [1803, 0]
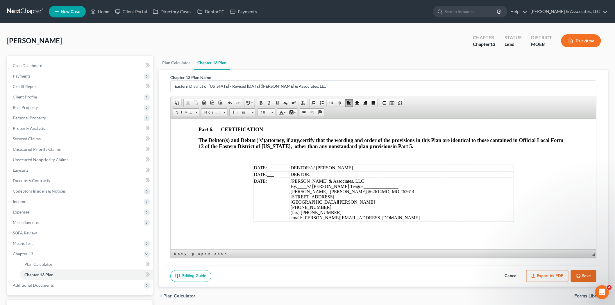
click at [268, 165] on span "___" at bounding box center [270, 167] width 7 height 5
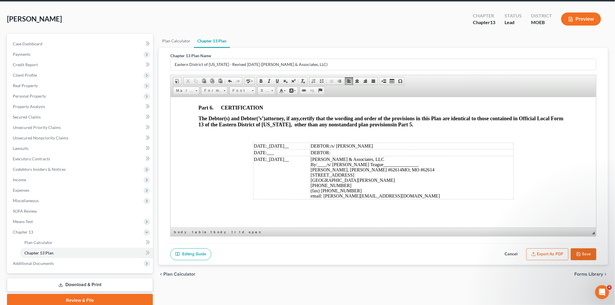
scroll to position [45, 0]
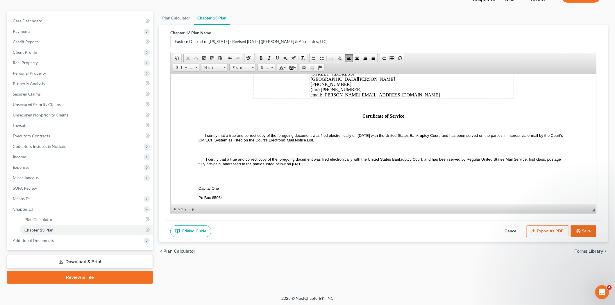
scroll to position [1900, 0]
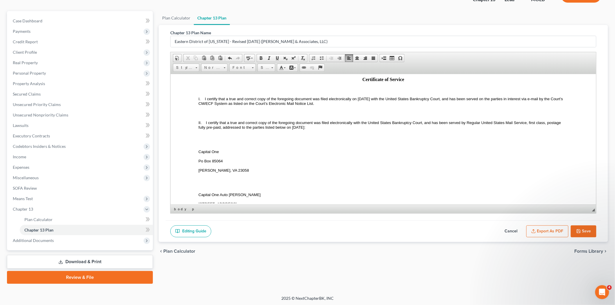
click at [577, 230] on icon "button" at bounding box center [578, 231] width 5 height 5
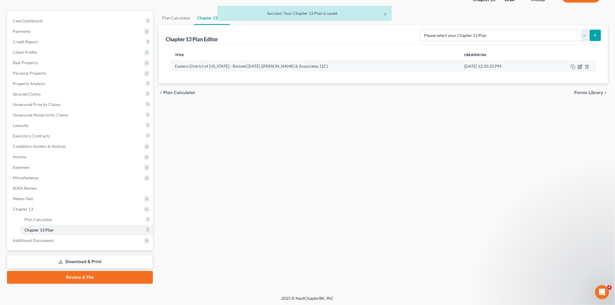
click at [578, 67] on icon "button" at bounding box center [580, 67] width 5 height 5
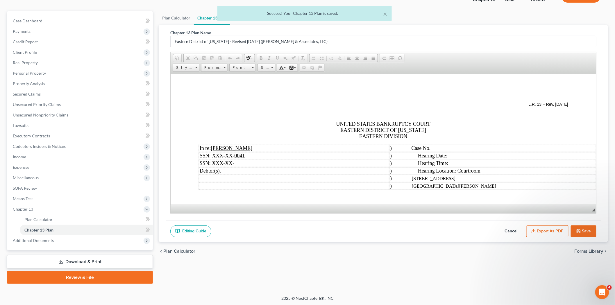
scroll to position [0, 0]
click at [548, 233] on button "Export as PDF" at bounding box center [547, 231] width 42 height 12
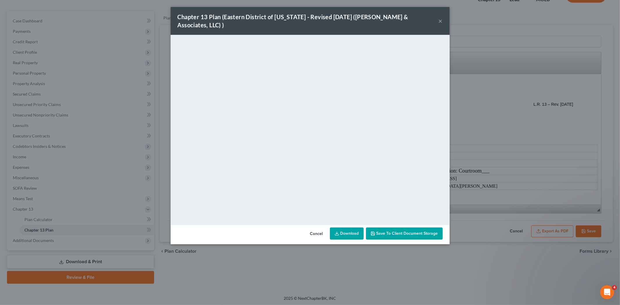
click at [403, 228] on button "Save to Client Document Storage" at bounding box center [404, 234] width 77 height 12
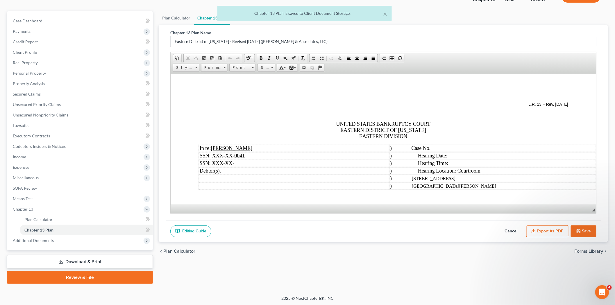
click at [586, 230] on button "Save" at bounding box center [584, 231] width 26 height 12
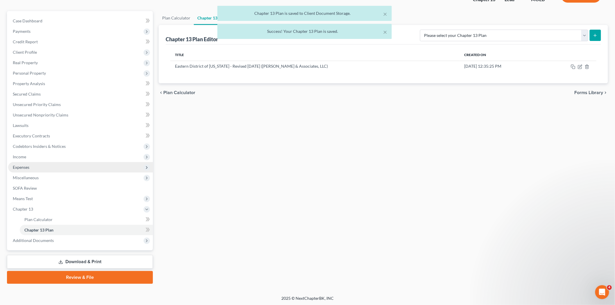
click at [58, 166] on span "Expenses" at bounding box center [80, 167] width 145 height 10
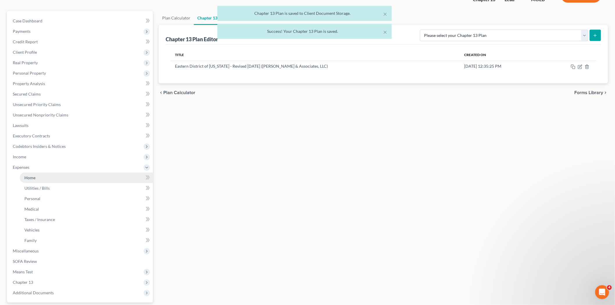
click at [61, 176] on link "Home" at bounding box center [86, 178] width 133 height 10
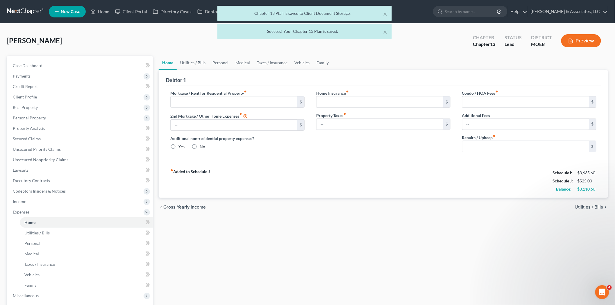
type input "550.00"
type input "0.00"
radio input "true"
type input "0.00"
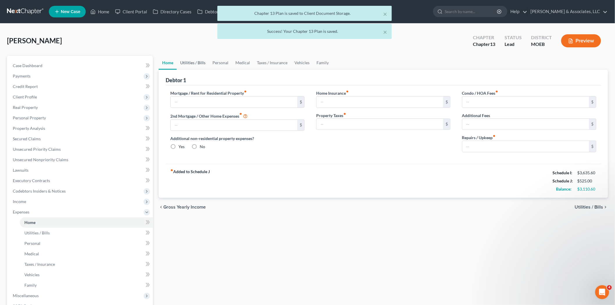
type input "0.00"
click at [193, 65] on link "Utilities / Bills" at bounding box center [193, 63] width 32 height 14
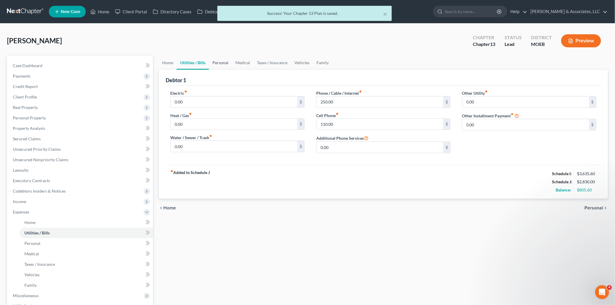
click at [213, 61] on link "Personal" at bounding box center [220, 63] width 23 height 14
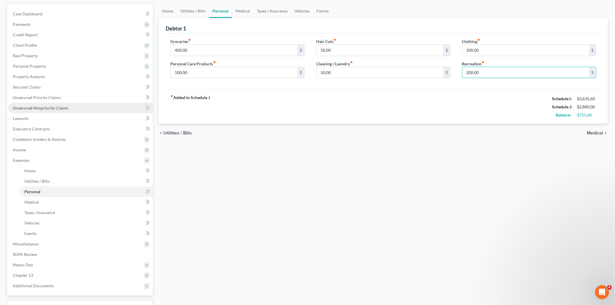
scroll to position [97, 0]
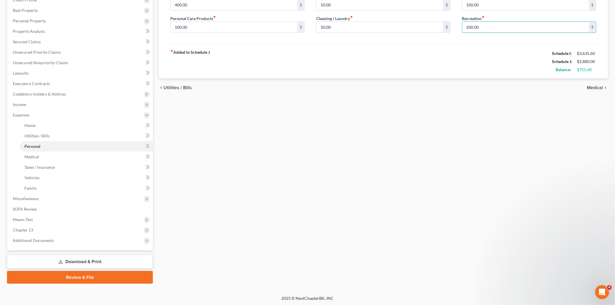
type input "200.00"
click at [108, 256] on link "Download & Print" at bounding box center [80, 262] width 146 height 14
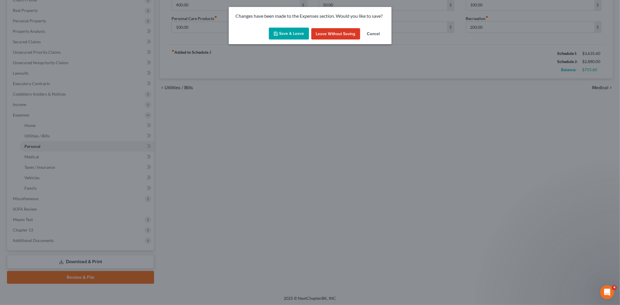
click at [286, 39] on button "Save & Leave" at bounding box center [289, 34] width 40 height 12
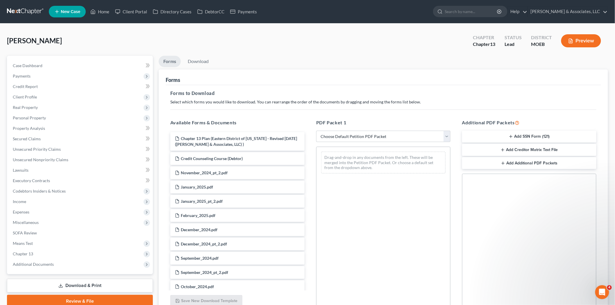
click at [358, 146] on div "PDF Packet 1 Choose Default Petition PDF Packet Complete Bankruptcy Petition (a…" at bounding box center [383, 212] width 146 height 197
drag, startPoint x: 357, startPoint y: 138, endPoint x: 355, endPoint y: 141, distance: 3.1
click at [357, 138] on select "Choose Default Petition PDF Packet Complete Bankruptcy Petition (all forms and …" at bounding box center [383, 137] width 134 height 12
select select "0"
click at [316, 131] on select "Choose Default Petition PDF Packet Complete Bankruptcy Petition (all forms and …" at bounding box center [383, 137] width 134 height 12
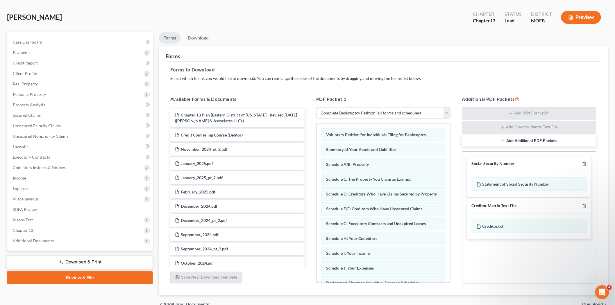
scroll to position [54, 0]
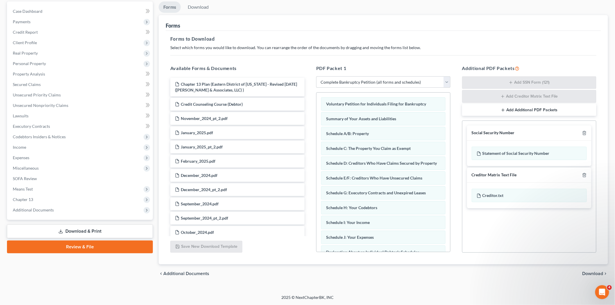
click at [495, 105] on button "Add Additional PDF Packets" at bounding box center [529, 110] width 134 height 12
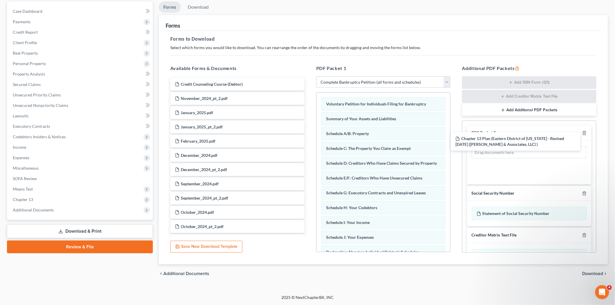
drag, startPoint x: 256, startPoint y: 85, endPoint x: 582, endPoint y: 203, distance: 347.0
click at [309, 141] on div "Chapter 13 Plan ([GEOGRAPHIC_DATA] of [US_STATE] - Revised [DATE] ([PERSON_NAME…" at bounding box center [238, 184] width 144 height 212
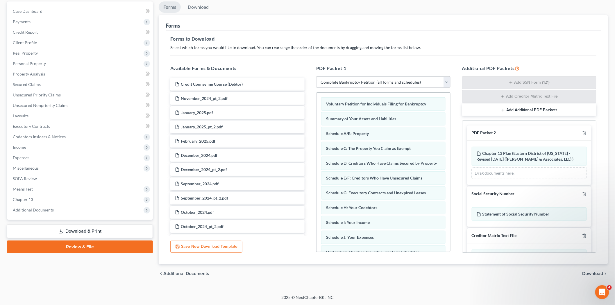
click at [597, 273] on span "Download" at bounding box center [592, 273] width 21 height 5
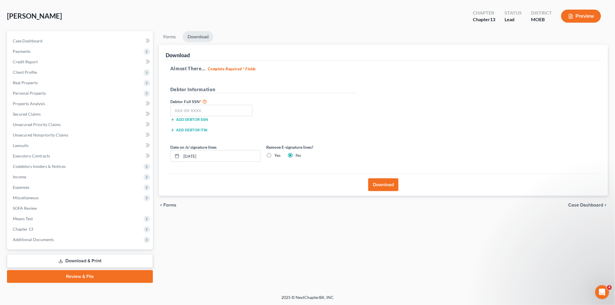
scroll to position [24, 0]
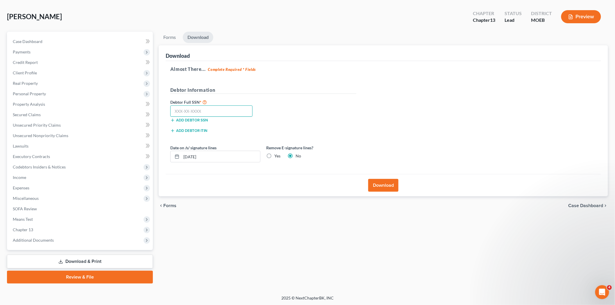
click at [189, 111] on input "text" at bounding box center [211, 111] width 82 height 12
type input "490-08-0041"
click at [381, 187] on button "Download" at bounding box center [383, 185] width 30 height 13
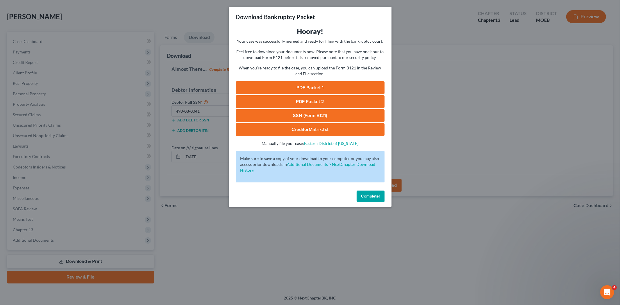
click at [304, 85] on link "PDF Packet 1" at bounding box center [310, 87] width 149 height 13
click at [312, 83] on link "PDF Packet 1" at bounding box center [310, 87] width 149 height 13
drag, startPoint x: 291, startPoint y: 105, endPoint x: 358, endPoint y: 96, distance: 67.7
click at [291, 105] on link "PDF Packet 2" at bounding box center [310, 101] width 149 height 13
click at [288, 111] on link "SSN (Form B121)" at bounding box center [310, 115] width 149 height 13
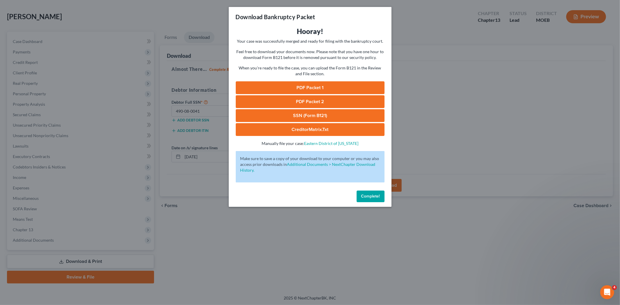
click at [370, 196] on span "Complete!" at bounding box center [370, 196] width 19 height 5
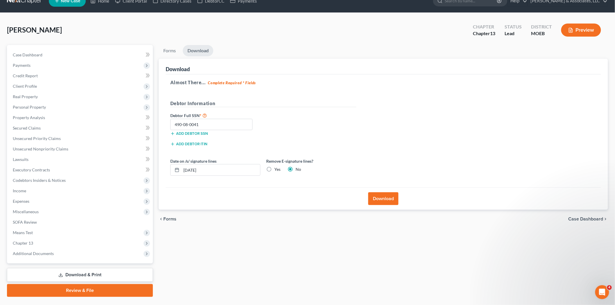
scroll to position [0, 0]
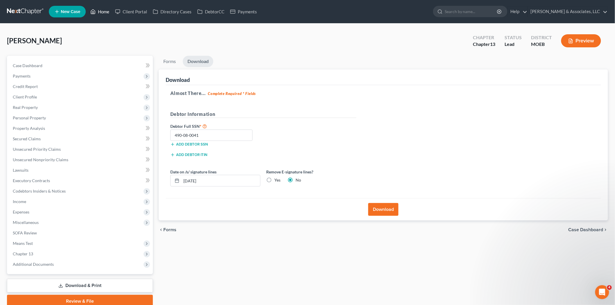
click at [106, 12] on link "Home" at bounding box center [99, 11] width 25 height 10
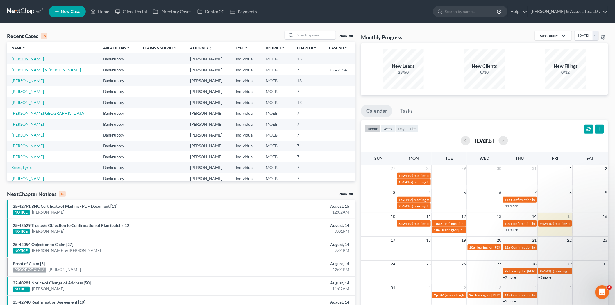
click at [44, 58] on link "[PERSON_NAME]" at bounding box center [28, 58] width 32 height 5
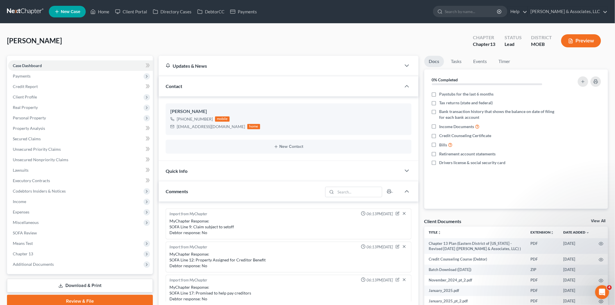
scroll to position [577, 0]
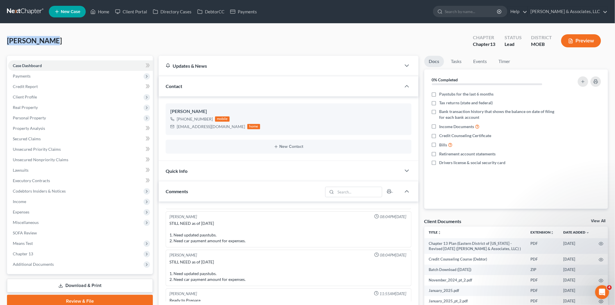
drag, startPoint x: 5, startPoint y: 41, endPoint x: 47, endPoint y: 40, distance: 42.2
click at [47, 40] on div "[PERSON_NAME] Upgraded Chapter Chapter 13 Status Lead District MOEB Preview Pet…" at bounding box center [307, 235] width 615 height 422
copy span "Spresterbach"
drag, startPoint x: 222, startPoint y: 126, endPoint x: 177, endPoint y: 127, distance: 45.1
click at [177, 127] on div "[EMAIL_ADDRESS][DOMAIN_NAME] home" at bounding box center [215, 127] width 90 height 8
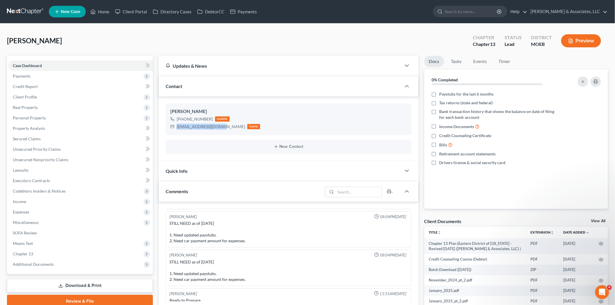
copy div "[EMAIL_ADDRESS][DOMAIN_NAME]"
click at [106, 12] on link "Home" at bounding box center [99, 11] width 25 height 10
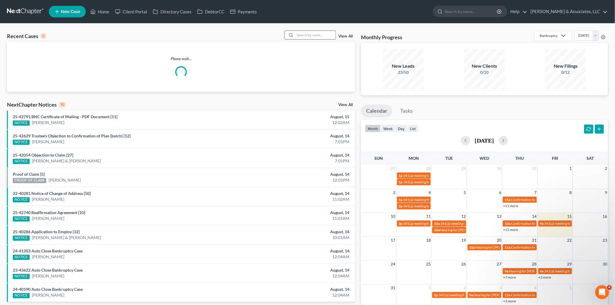
click at [311, 34] on input "search" at bounding box center [315, 35] width 41 height 8
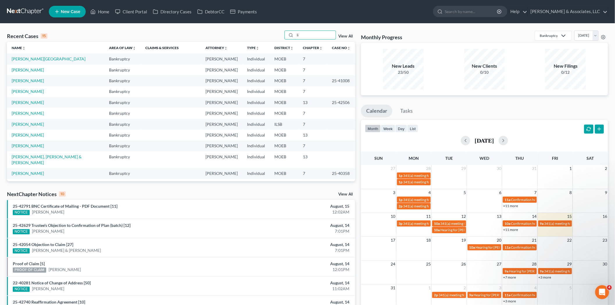
type input "li"
click at [64, 156] on link "[PERSON_NAME], [PERSON_NAME] & [PERSON_NAME]" at bounding box center [47, 159] width 70 height 11
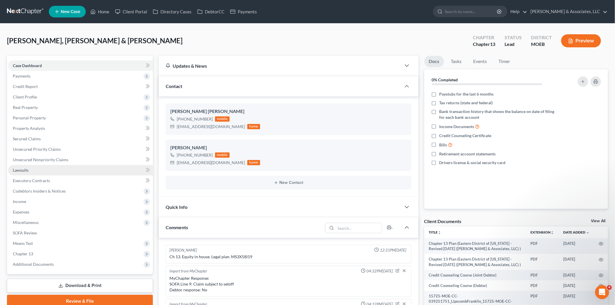
scroll to position [124, 0]
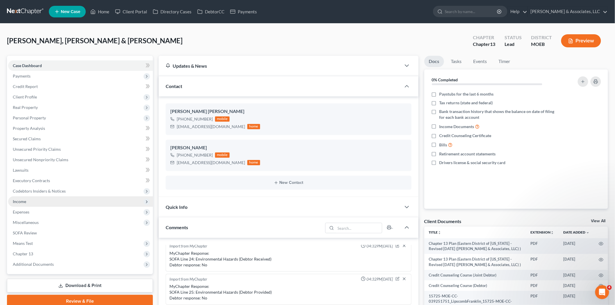
click at [60, 201] on span "Income" at bounding box center [80, 201] width 145 height 10
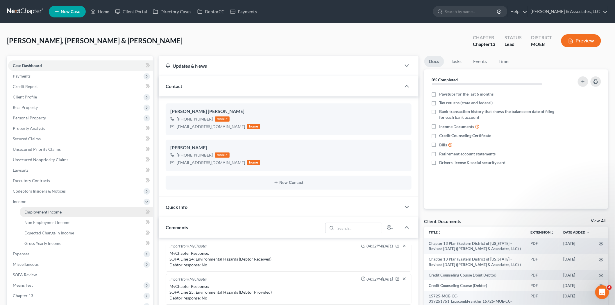
click at [64, 209] on link "Employment Income" at bounding box center [86, 212] width 133 height 10
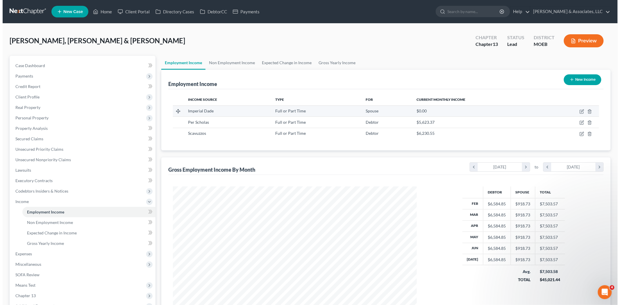
scroll to position [121, 255]
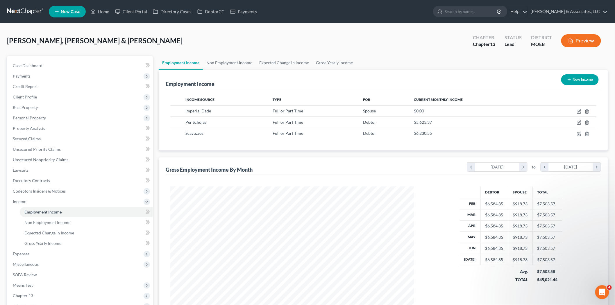
click at [574, 79] on button "New Income" at bounding box center [579, 79] width 37 height 11
select select "0"
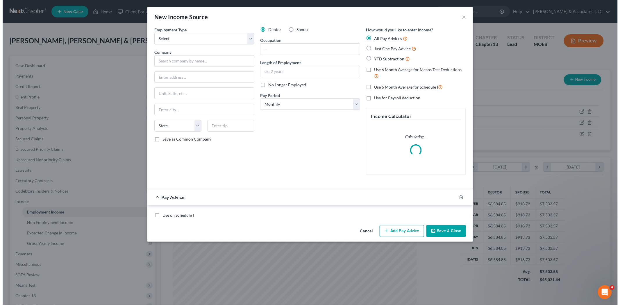
scroll to position [123, 257]
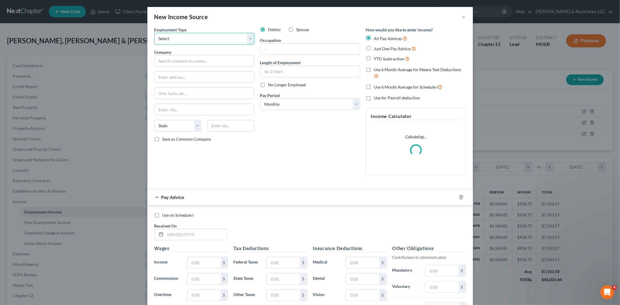
drag, startPoint x: 203, startPoint y: 40, endPoint x: 200, endPoint y: 44, distance: 5.4
click at [203, 40] on select "Select Full or [DEMOGRAPHIC_DATA] Employment Self Employment" at bounding box center [204, 39] width 100 height 12
select select "0"
click at [154, 33] on select "Select Full or [DEMOGRAPHIC_DATA] Employment Self Employment" at bounding box center [204, 39] width 100 height 12
click at [296, 30] on label "Spouse" at bounding box center [302, 30] width 13 height 6
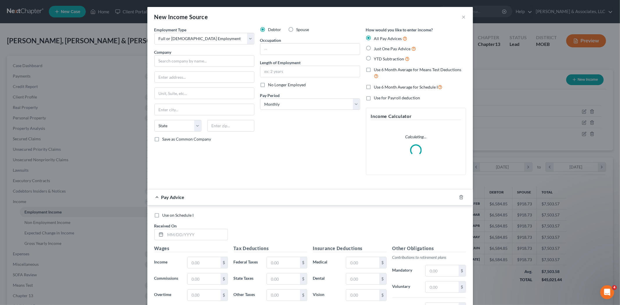
click at [299, 30] on input "Spouse" at bounding box center [301, 29] width 4 height 4
radio input "true"
drag, startPoint x: 171, startPoint y: 59, endPoint x: 175, endPoint y: 57, distance: 4.5
click at [171, 59] on input "text" at bounding box center [204, 61] width 100 height 12
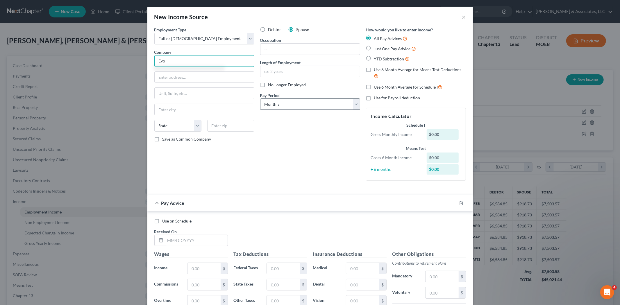
type input "Evo"
click at [324, 108] on select "Select Monthly Twice Monthly Every Other Week Weekly" at bounding box center [310, 105] width 100 height 12
select select "2"
click at [260, 99] on select "Select Monthly Twice Monthly Every Other Week Weekly" at bounding box center [310, 105] width 100 height 12
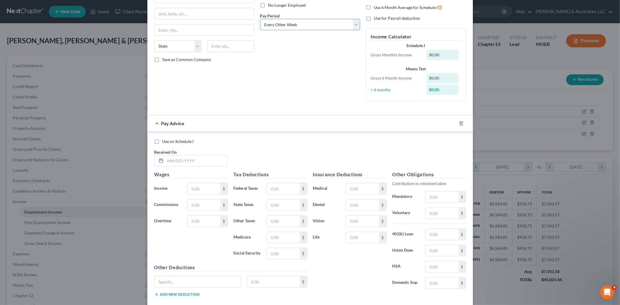
scroll to position [0, 0]
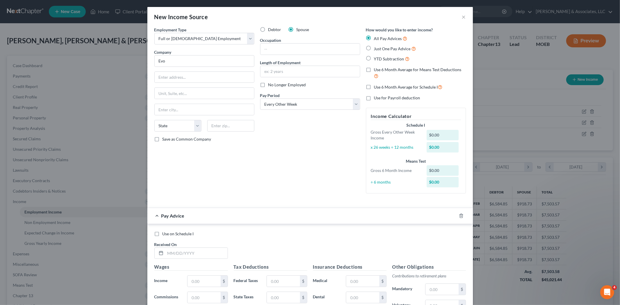
click at [374, 57] on label "YTD Subtraction" at bounding box center [392, 59] width 36 height 7
click at [376, 57] on input "YTD Subtraction" at bounding box center [378, 58] width 4 height 4
radio input "true"
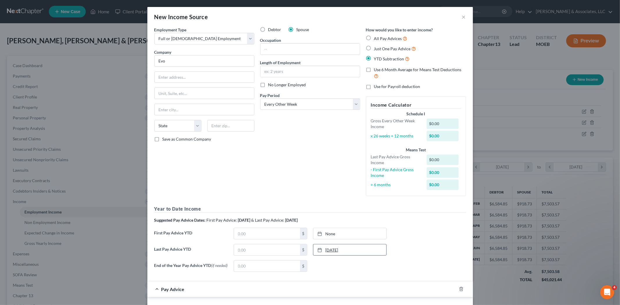
click at [329, 250] on link "[DATE]" at bounding box center [349, 249] width 73 height 11
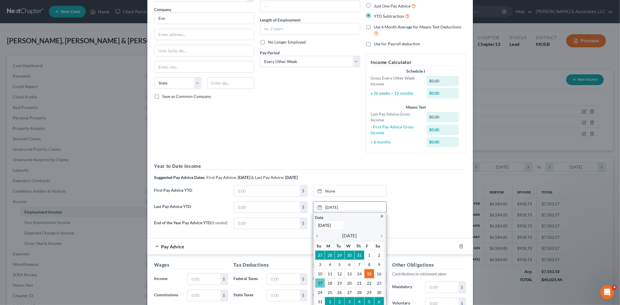
scroll to position [97, 0]
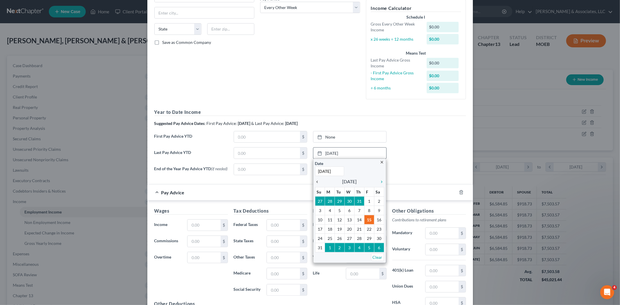
click at [315, 180] on icon "chevron_left" at bounding box center [319, 182] width 8 height 5
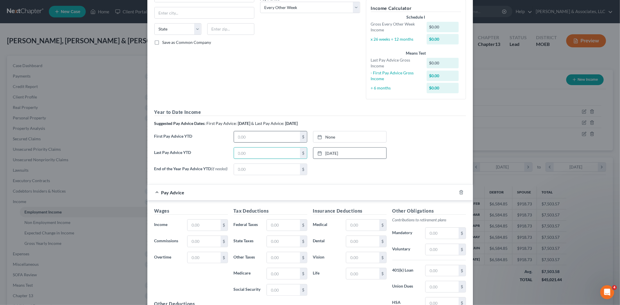
drag, startPoint x: 265, startPoint y: 152, endPoint x: 251, endPoint y: 133, distance: 24.3
click at [265, 152] on input "text" at bounding box center [267, 153] width 66 height 11
type input "3,867.04"
click at [205, 227] on input "text" at bounding box center [203, 225] width 33 height 11
type input "1,787.20"
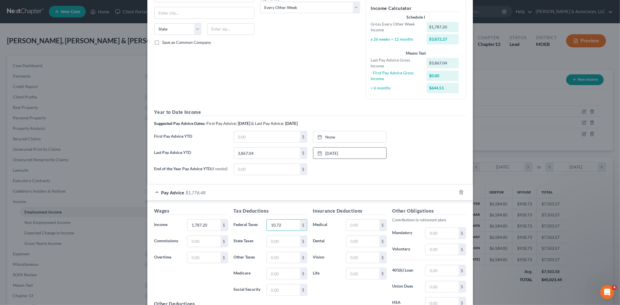
type input "10.72"
type input "26.74"
type input "25.91"
type input "110.84"
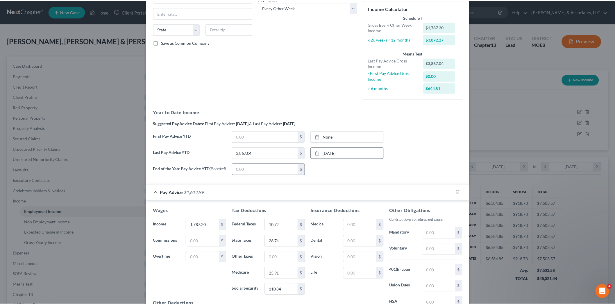
scroll to position [168, 0]
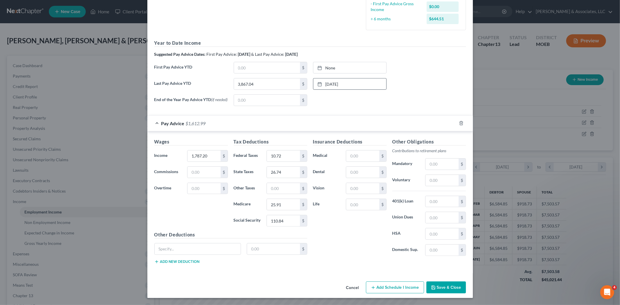
click at [441, 287] on button "Save & Close" at bounding box center [446, 288] width 40 height 12
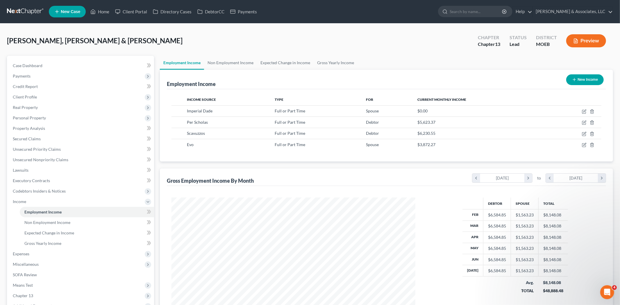
scroll to position [290465, 290331]
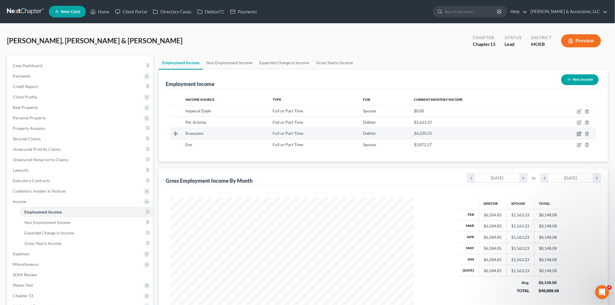
click at [577, 135] on icon "button" at bounding box center [579, 134] width 5 height 5
select select "0"
select select "26"
select select "2"
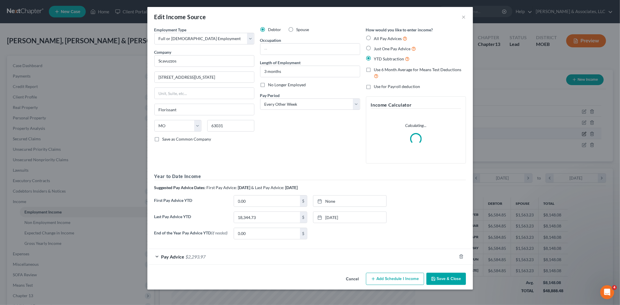
scroll to position [123, 257]
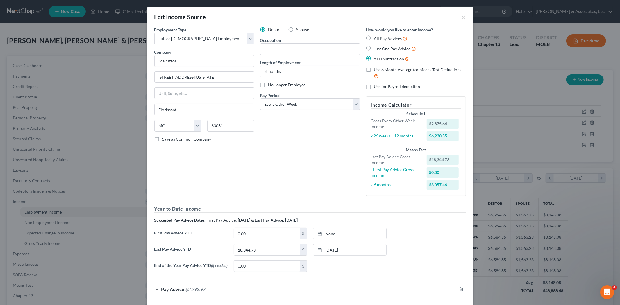
click at [268, 85] on label "No Longer Employed" at bounding box center [287, 85] width 38 height 6
click at [271, 85] on input "No Longer Employed" at bounding box center [273, 84] width 4 height 4
checkbox input "true"
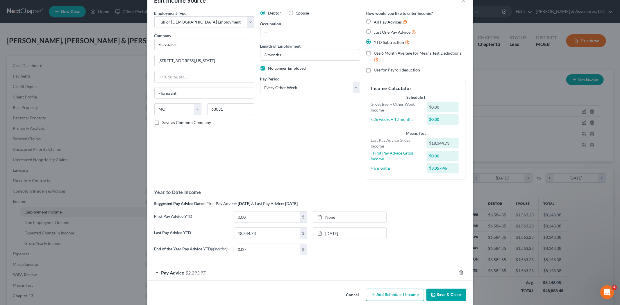
scroll to position [25, 0]
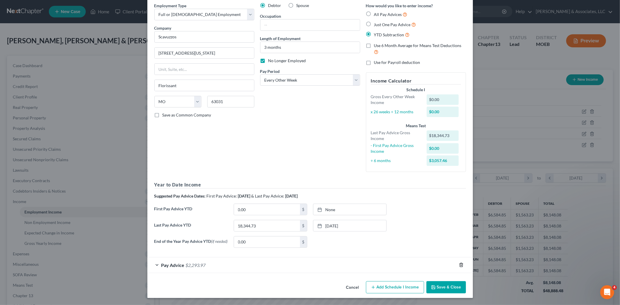
click at [459, 264] on polyline "button" at bounding box center [460, 264] width 3 height 0
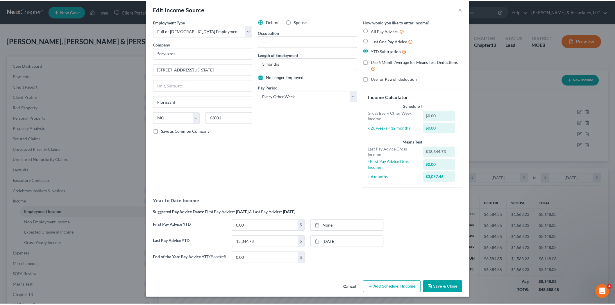
scroll to position [9, 0]
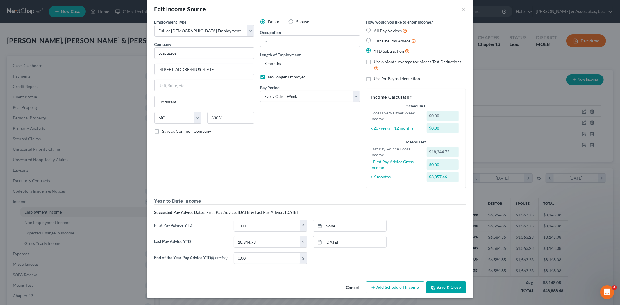
click at [445, 287] on button "Save & Close" at bounding box center [446, 288] width 40 height 12
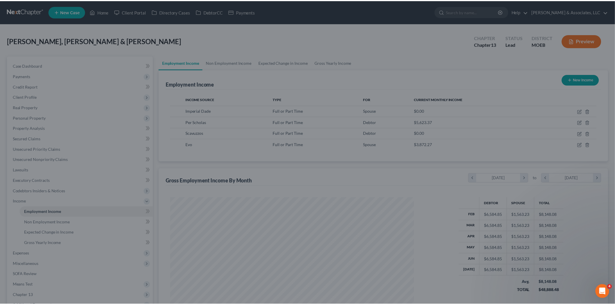
scroll to position [290465, 290331]
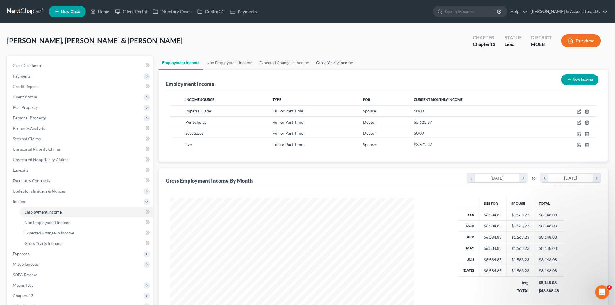
click at [339, 63] on link "Gross Yearly Income" at bounding box center [334, 63] width 44 height 14
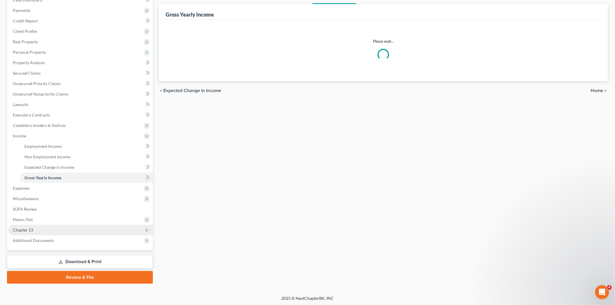
click at [39, 230] on span "Chapter 13" at bounding box center [80, 230] width 145 height 10
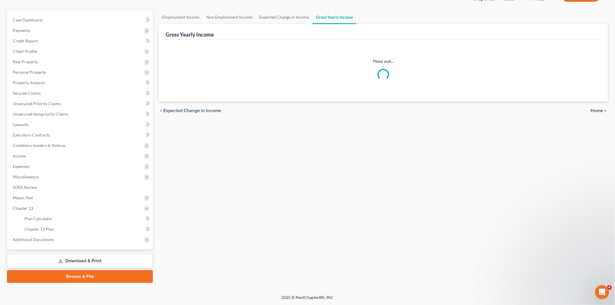
scroll to position [45, 0]
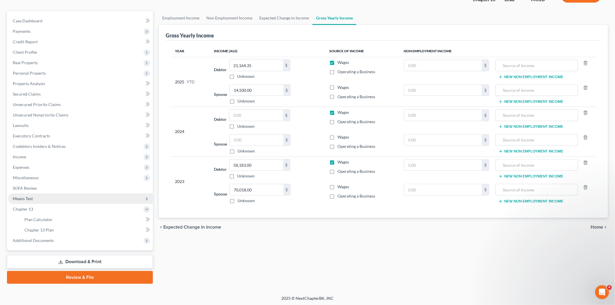
click at [31, 194] on span "Means Test" at bounding box center [80, 199] width 145 height 10
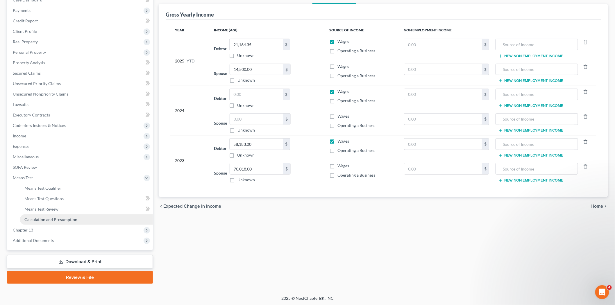
click at [38, 219] on span "Calculation and Presumption" at bounding box center [50, 219] width 53 height 5
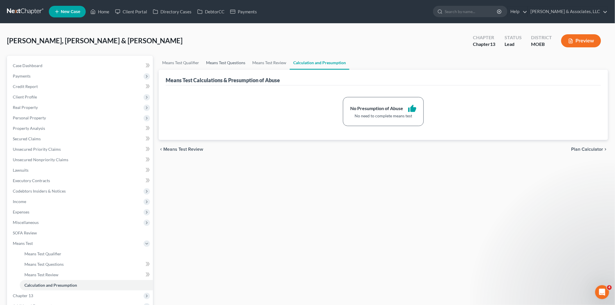
click at [219, 57] on link "Means Test Questions" at bounding box center [226, 63] width 46 height 14
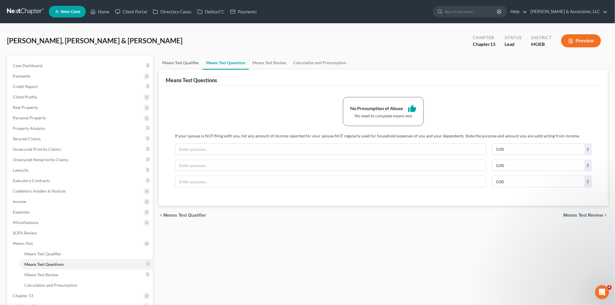
click at [183, 60] on link "Means Test Qualifier" at bounding box center [181, 63] width 44 height 14
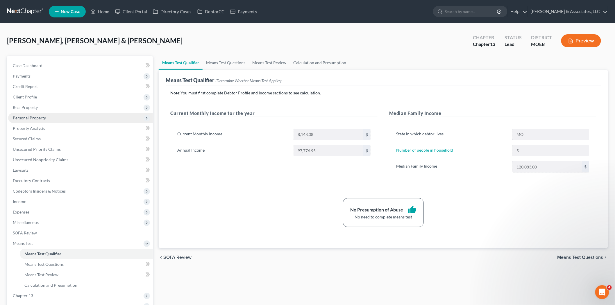
click at [30, 116] on span "Personal Property" at bounding box center [29, 117] width 33 height 5
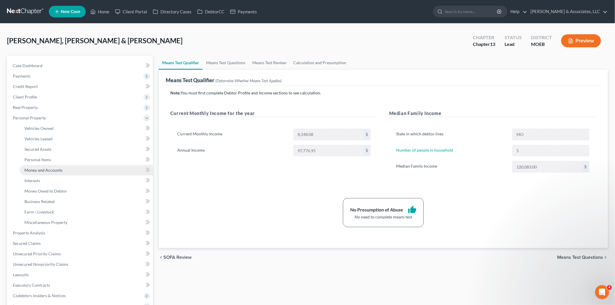
click at [42, 168] on span "Money and Accounts" at bounding box center [43, 170] width 38 height 5
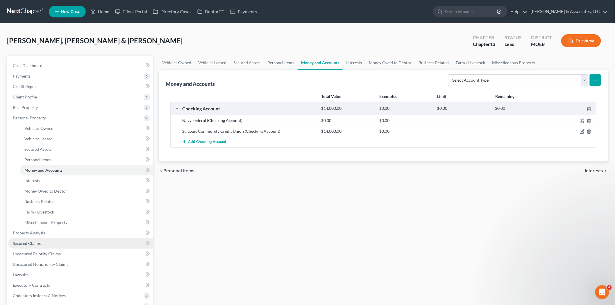
click at [31, 244] on span "Secured Claims" at bounding box center [27, 243] width 28 height 5
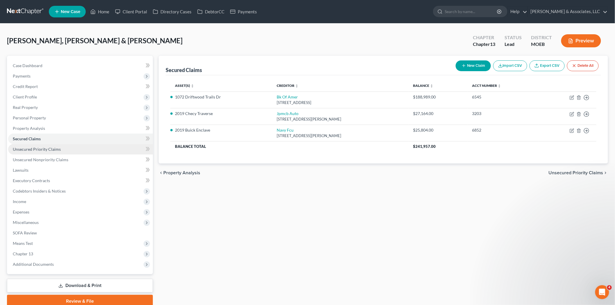
click at [32, 149] on span "Unsecured Priority Claims" at bounding box center [37, 149] width 48 height 5
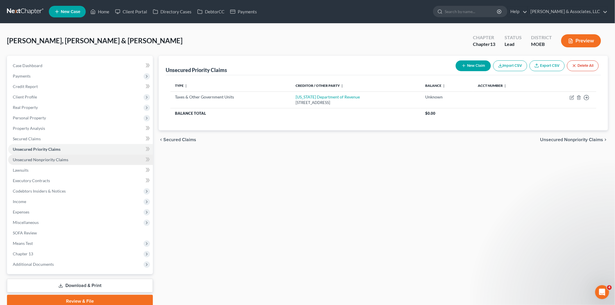
click at [34, 160] on span "Unsecured Nonpriority Claims" at bounding box center [41, 159] width 56 height 5
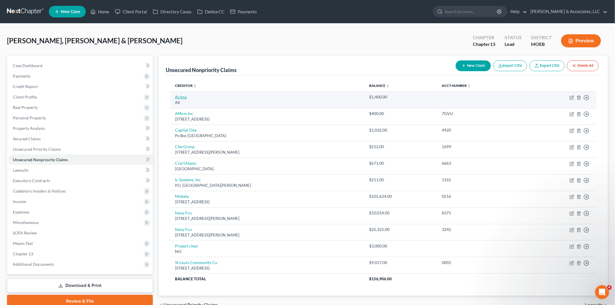
click at [183, 94] on td "Acima AK" at bounding box center [267, 100] width 194 height 17
click at [182, 96] on link "Acima" at bounding box center [181, 96] width 12 height 5
select select "1"
select select "2"
select select "0"
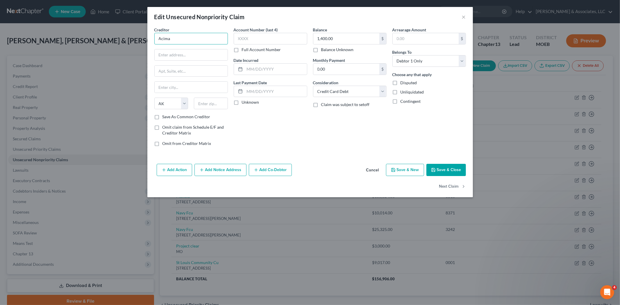
drag, startPoint x: 211, startPoint y: 39, endPoint x: 0, endPoint y: 30, distance: 211.2
click at [27, 34] on div "Edit Unsecured Nonpriority Claim × Creditor * Acima State [US_STATE] AK AR AZ C…" at bounding box center [310, 152] width 620 height 305
type input "Acima"
click at [194, 53] on div "[STREET_ADDRESS]" at bounding box center [189, 54] width 60 height 5
type input "[STREET_ADDRESS]"
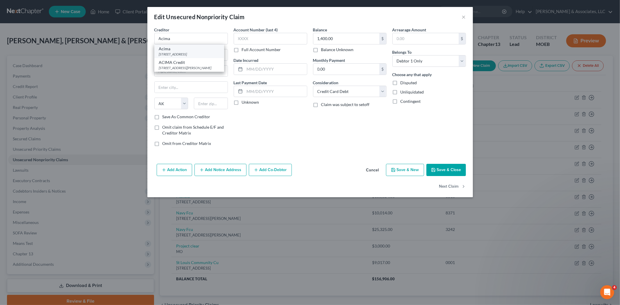
type input "[PERSON_NAME]"
select select "46"
type input "84020-0000"
click at [435, 169] on icon "button" at bounding box center [433, 170] width 5 height 5
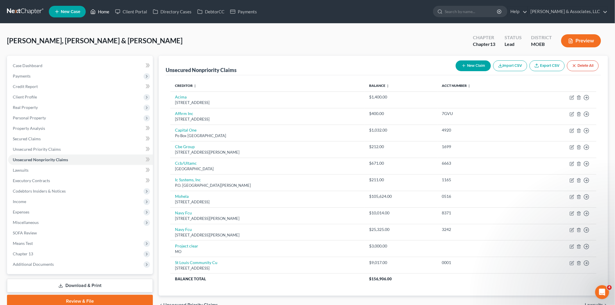
click at [106, 10] on link "Home" at bounding box center [99, 11] width 25 height 10
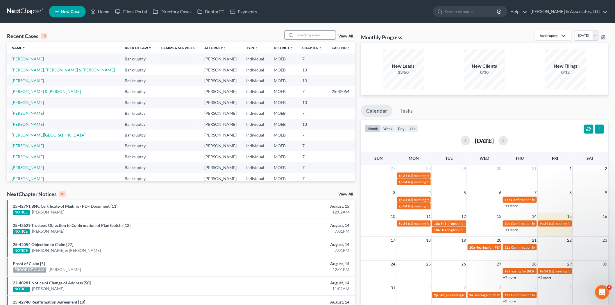
click at [302, 37] on input "search" at bounding box center [315, 35] width 41 height 8
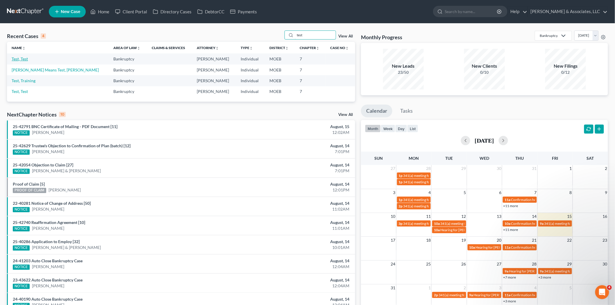
type input "test"
click at [18, 60] on link "Test, Test" at bounding box center [20, 58] width 16 height 5
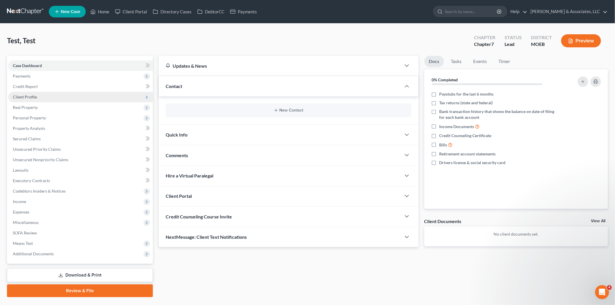
click at [31, 95] on span "Client Profile" at bounding box center [25, 96] width 24 height 5
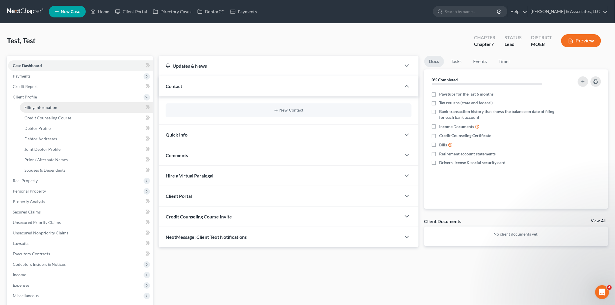
click at [44, 107] on span "Filing Information" at bounding box center [40, 107] width 33 height 5
select select "1"
select select "0"
select select "45"
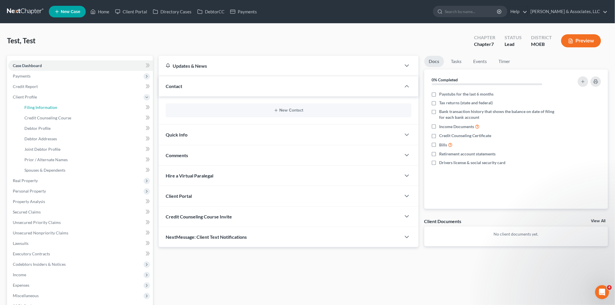
select select "0"
select select "26"
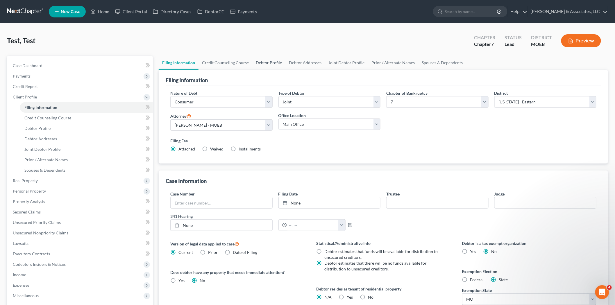
click at [268, 60] on link "Debtor Profile" at bounding box center [268, 63] width 33 height 14
select select "0"
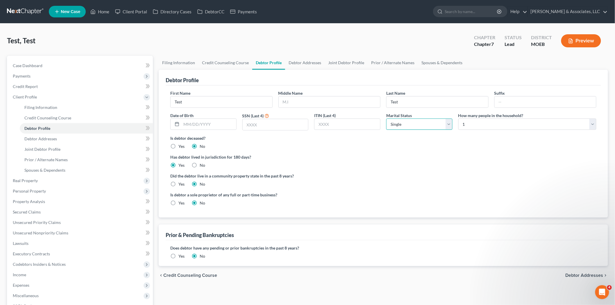
click at [443, 124] on select "Select Single Married Separated Divorced Widowed" at bounding box center [419, 125] width 66 height 12
click at [386, 119] on select "Select Single Married Separated Divorced Widowed" at bounding box center [419, 125] width 66 height 12
click at [466, 127] on select "Select 1 2 3 4 5 6 7 8 9 10 11 12 13 14 15 16 17 18 19 20" at bounding box center [527, 125] width 138 height 12
select select "2"
click at [458, 119] on select "Select 1 2 3 4 5 6 7 8 9 10 11 12 13 14 15 16 17 18 19 20" at bounding box center [527, 125] width 138 height 12
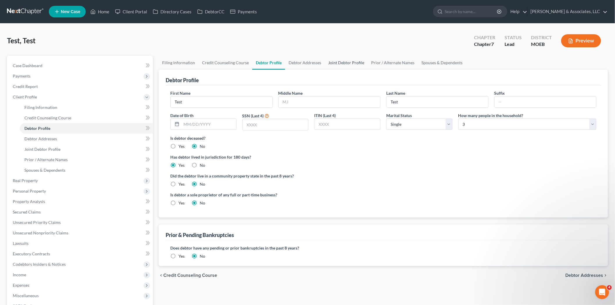
click at [330, 62] on link "Joint Debtor Profile" at bounding box center [346, 63] width 43 height 14
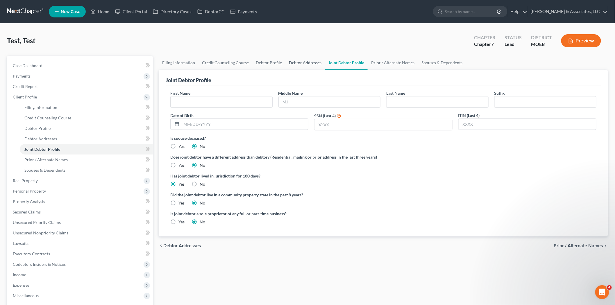
click at [307, 59] on link "Debtor Addresses" at bounding box center [305, 63] width 40 height 14
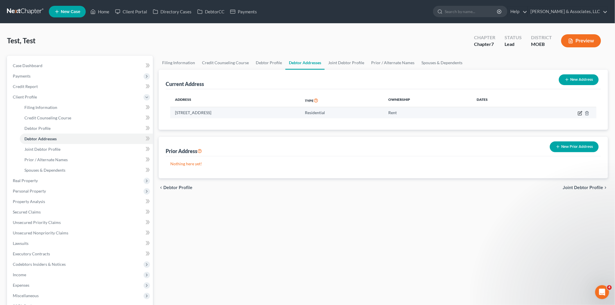
click at [580, 111] on icon "button" at bounding box center [580, 113] width 5 height 5
select select "26"
select select "100"
select select "0"
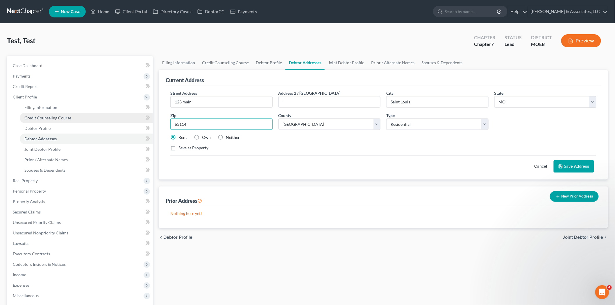
drag, startPoint x: 212, startPoint y: 118, endPoint x: 138, endPoint y: 112, distance: 73.7
click at [139, 112] on div "Petition Navigation Case Dashboard Payments Invoices Payments Payments Credit R…" at bounding box center [307, 213] width 607 height 315
type input "63121"
click at [571, 167] on button "Save Address" at bounding box center [574, 166] width 40 height 12
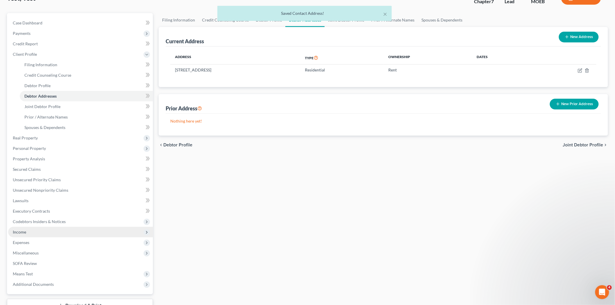
scroll to position [87, 0]
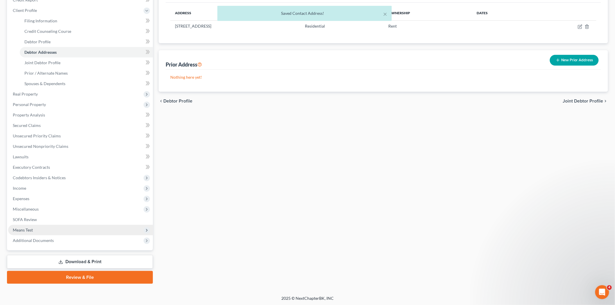
click at [43, 228] on span "Means Test" at bounding box center [80, 230] width 145 height 10
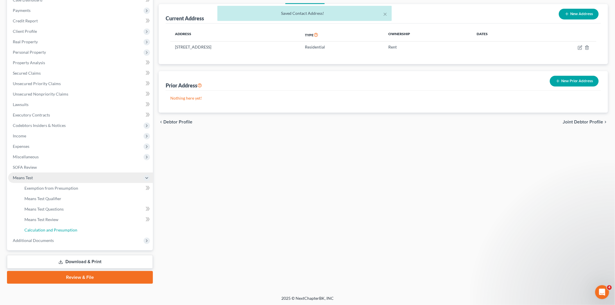
click at [43, 228] on span "Calculation and Presumption" at bounding box center [50, 230] width 53 height 5
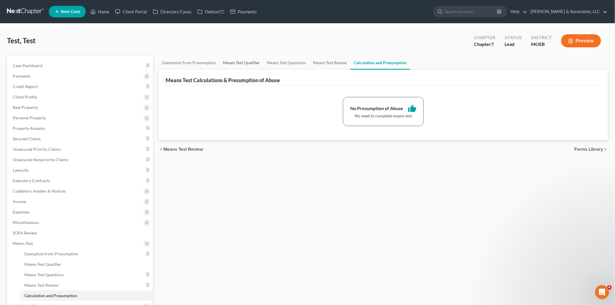
click at [220, 59] on link "Means Test Qualifier" at bounding box center [241, 63] width 44 height 14
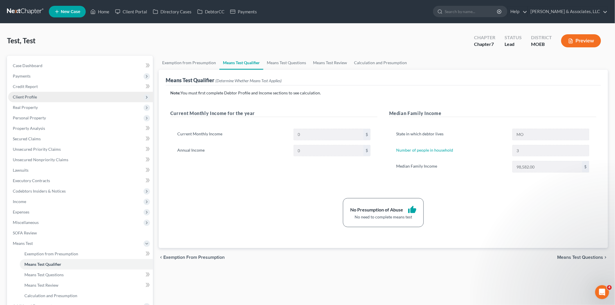
click at [37, 96] on span "Client Profile" at bounding box center [80, 97] width 145 height 10
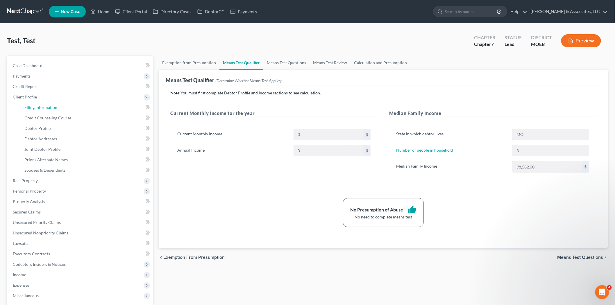
click at [42, 107] on span "Filing Information" at bounding box center [40, 107] width 33 height 5
select select "1"
select select "0"
select select "45"
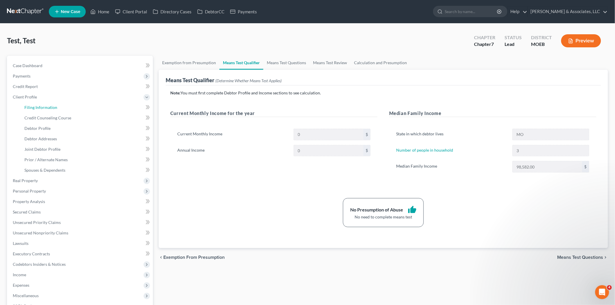
select select "0"
select select "26"
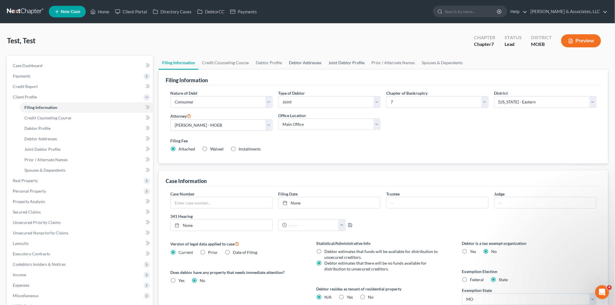
click at [315, 62] on link "Debtor Addresses" at bounding box center [305, 63] width 40 height 14
click at [349, 62] on link "Joint Debtor Profile" at bounding box center [346, 63] width 43 height 14
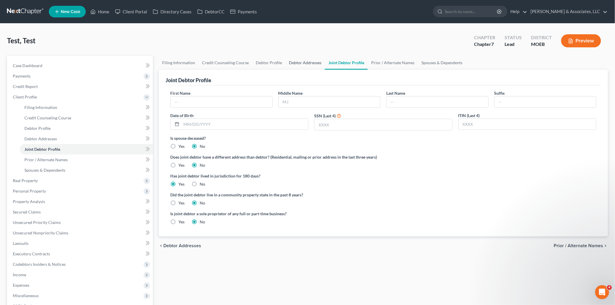
click at [298, 62] on link "Debtor Addresses" at bounding box center [305, 63] width 40 height 14
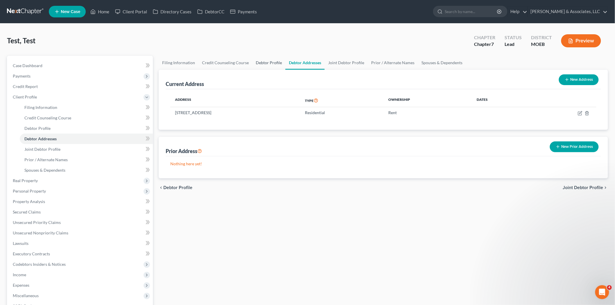
click at [264, 62] on link "Debtor Profile" at bounding box center [268, 63] width 33 height 14
select select "0"
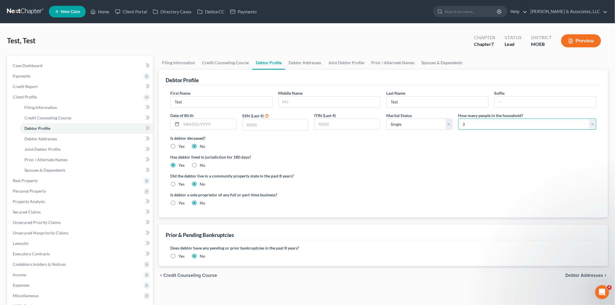
drag, startPoint x: 495, startPoint y: 121, endPoint x: 490, endPoint y: 129, distance: 9.9
click at [495, 121] on select "Select 1 2 3 4 5 6 7 8 9 10 11 12 13 14 15 16 17 18 19 20" at bounding box center [527, 125] width 138 height 12
select select "3"
click at [458, 119] on select "Select 1 2 3 4 5 6 7 8 9 10 11 12 13 14 15 16 17 18 19 20" at bounding box center [527, 125] width 138 height 12
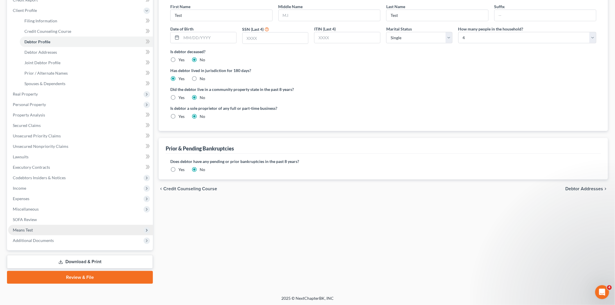
click at [35, 226] on span "Means Test" at bounding box center [80, 230] width 145 height 10
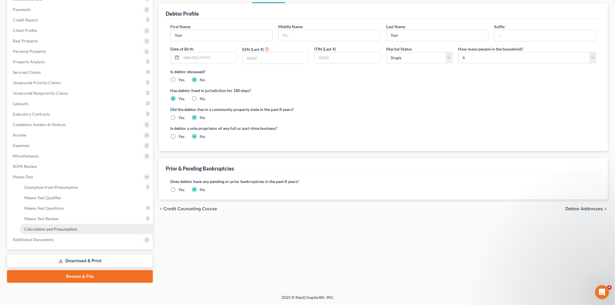
scroll to position [66, 0]
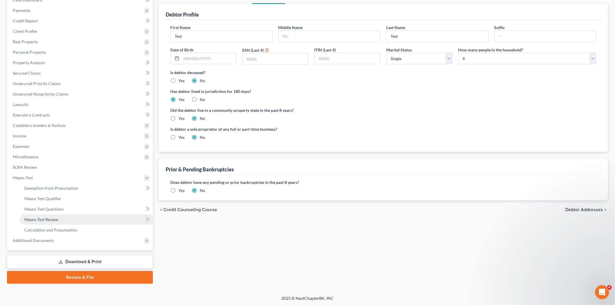
click at [40, 217] on span "Means Test Review" at bounding box center [41, 219] width 34 height 5
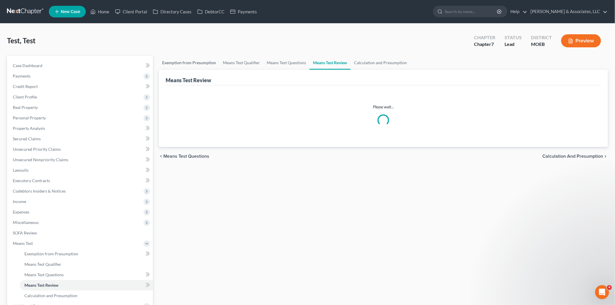
click at [206, 60] on link "Exemption from Presumption" at bounding box center [189, 63] width 61 height 14
click at [230, 59] on link "Means Test Qualifier" at bounding box center [241, 63] width 44 height 14
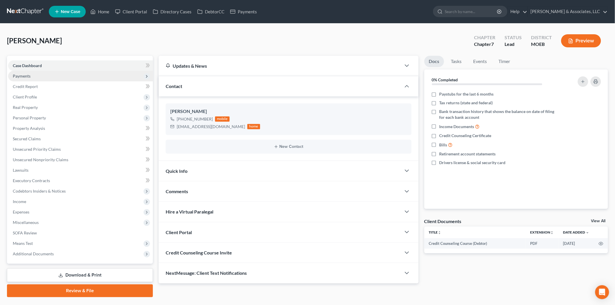
click at [36, 75] on span "Payments" at bounding box center [80, 76] width 145 height 10
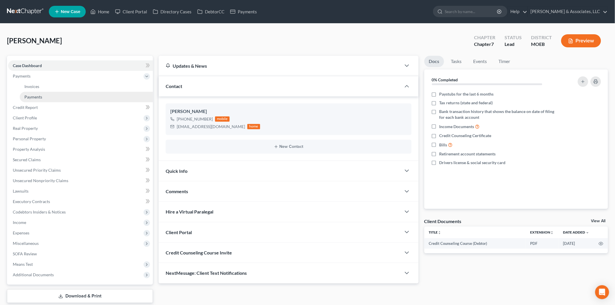
click at [39, 100] on link "Payments" at bounding box center [86, 97] width 133 height 10
